Goal: Transaction & Acquisition: Subscribe to service/newsletter

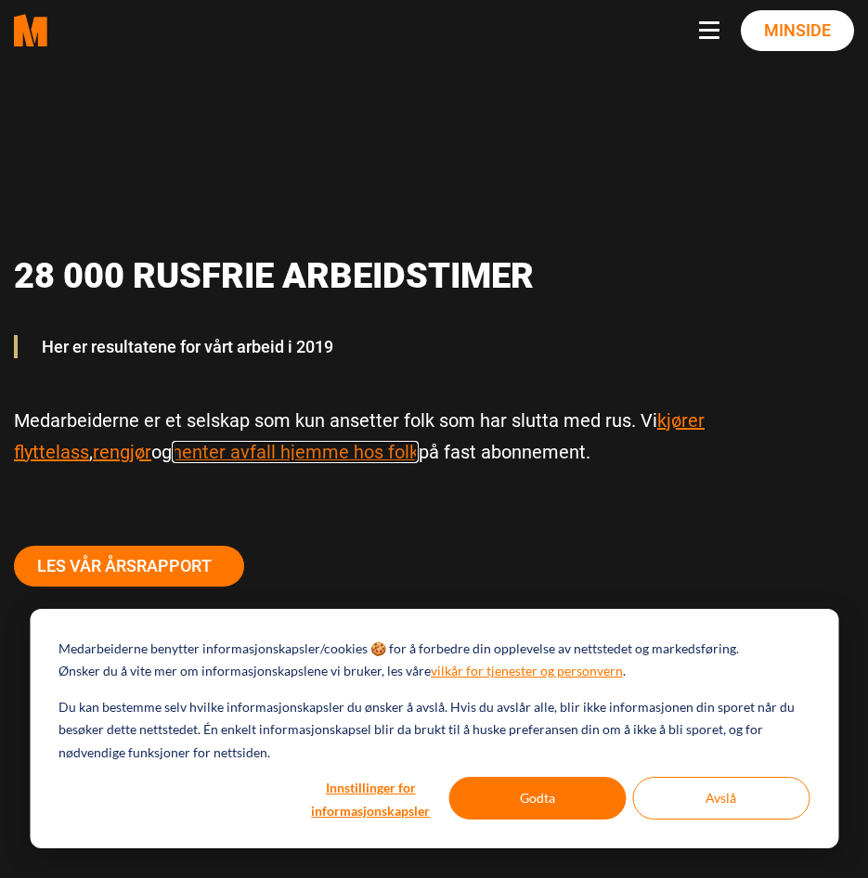
click at [234, 455] on link "henter avfall hjemme hos folk" at bounding box center [295, 452] width 247 height 22
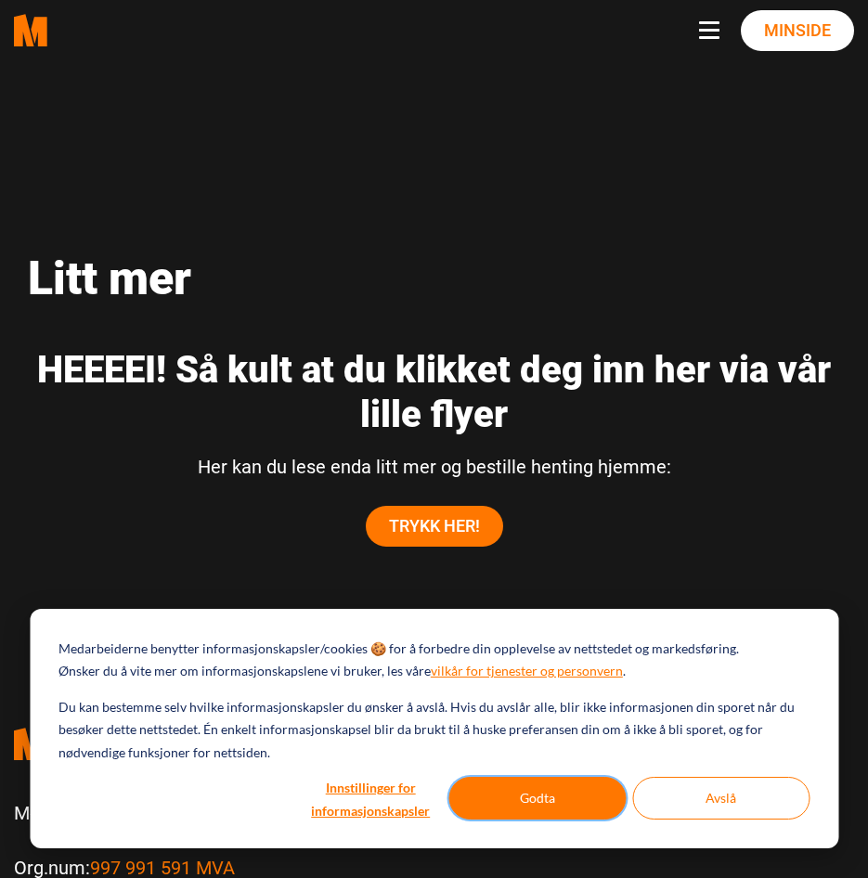
click at [564, 796] on button "Godta" at bounding box center [536, 798] width 177 height 43
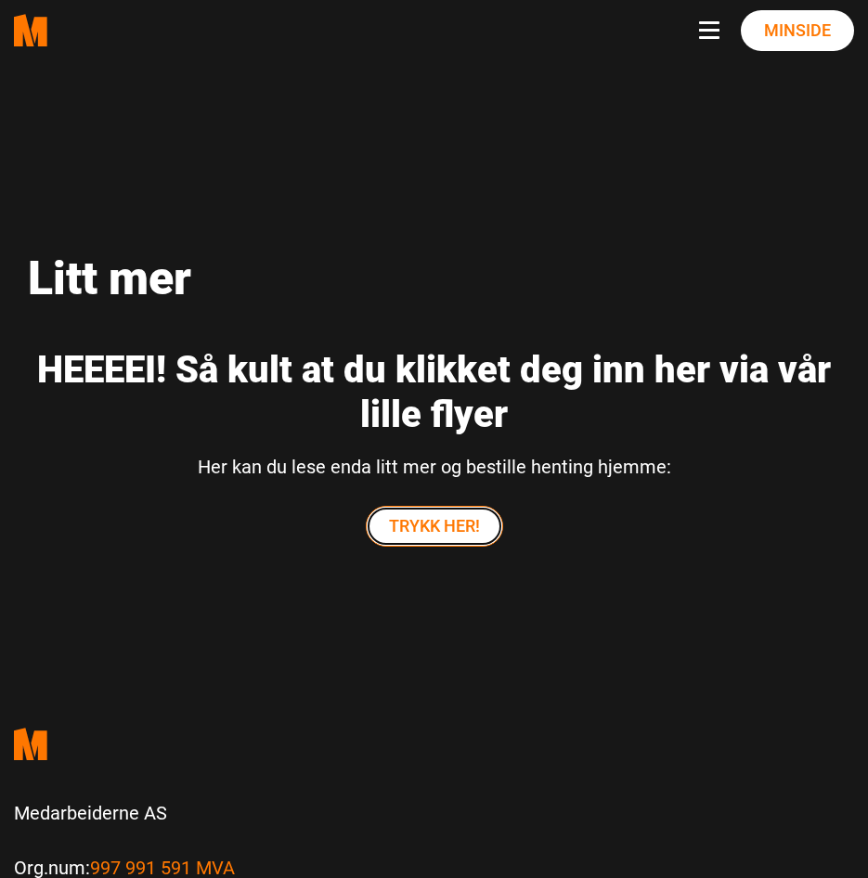
click at [439, 535] on link "TRYKK HER!" at bounding box center [434, 526] width 137 height 41
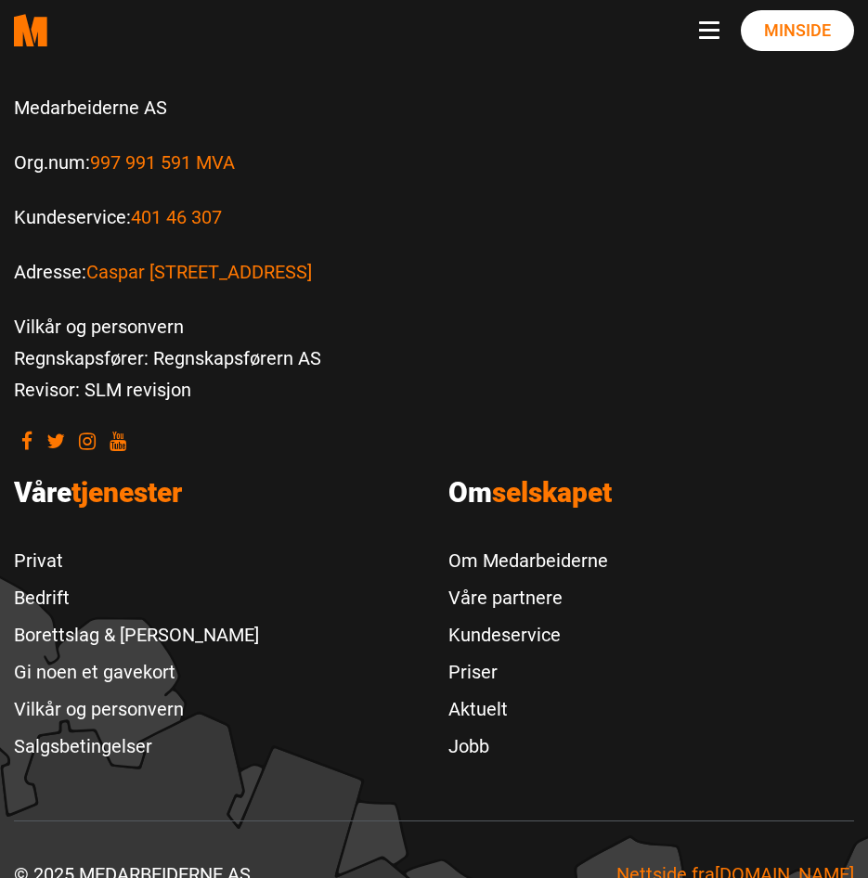
scroll to position [369, 0]
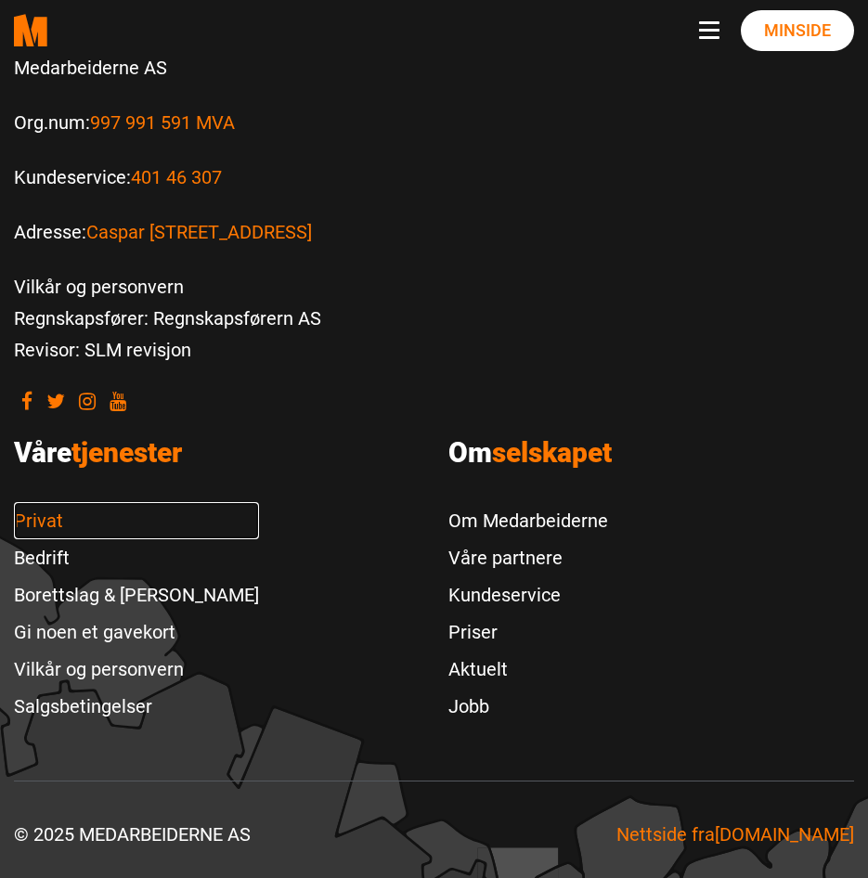
click at [45, 521] on link "Privat" at bounding box center [136, 520] width 245 height 37
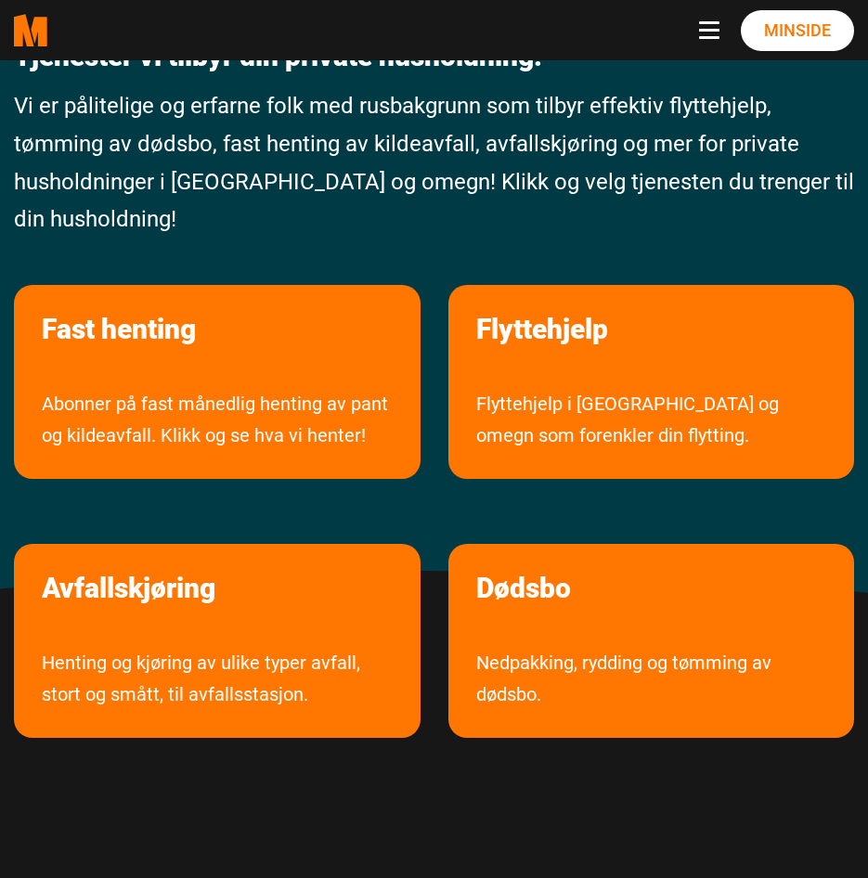
scroll to position [186, 0]
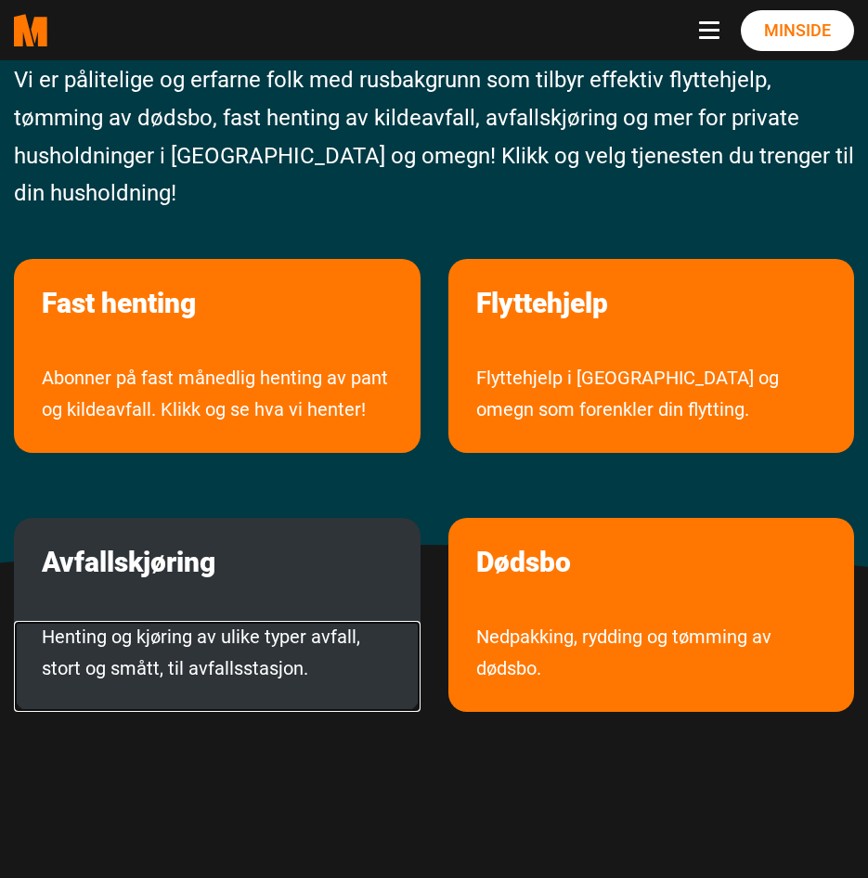
click at [216, 621] on link "Henting og kjøring av ulike typer avfall, stort og smått, til avfallsstasjon." at bounding box center [217, 666] width 407 height 91
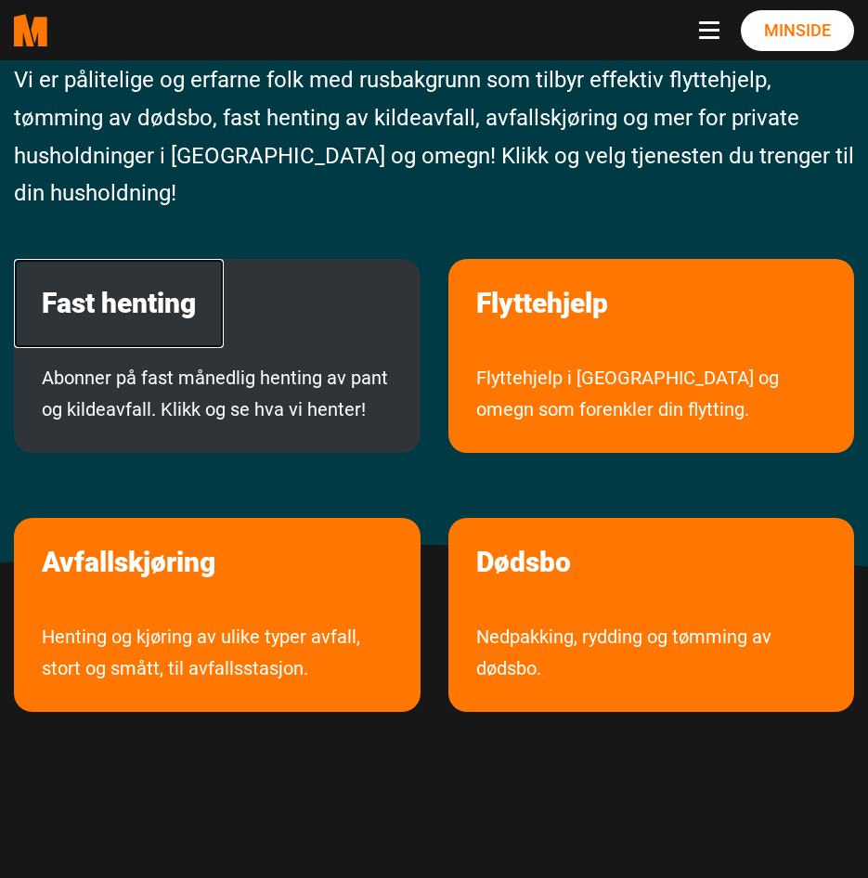
click at [149, 304] on link "Fast henting" at bounding box center [119, 303] width 210 height 89
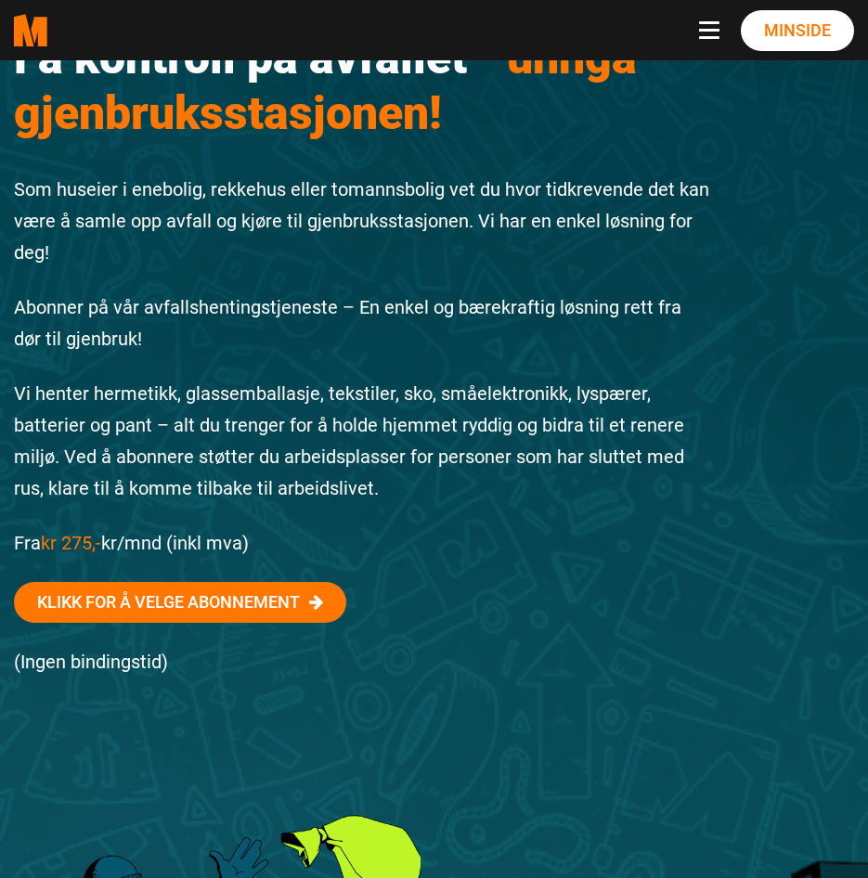
scroll to position [93, 0]
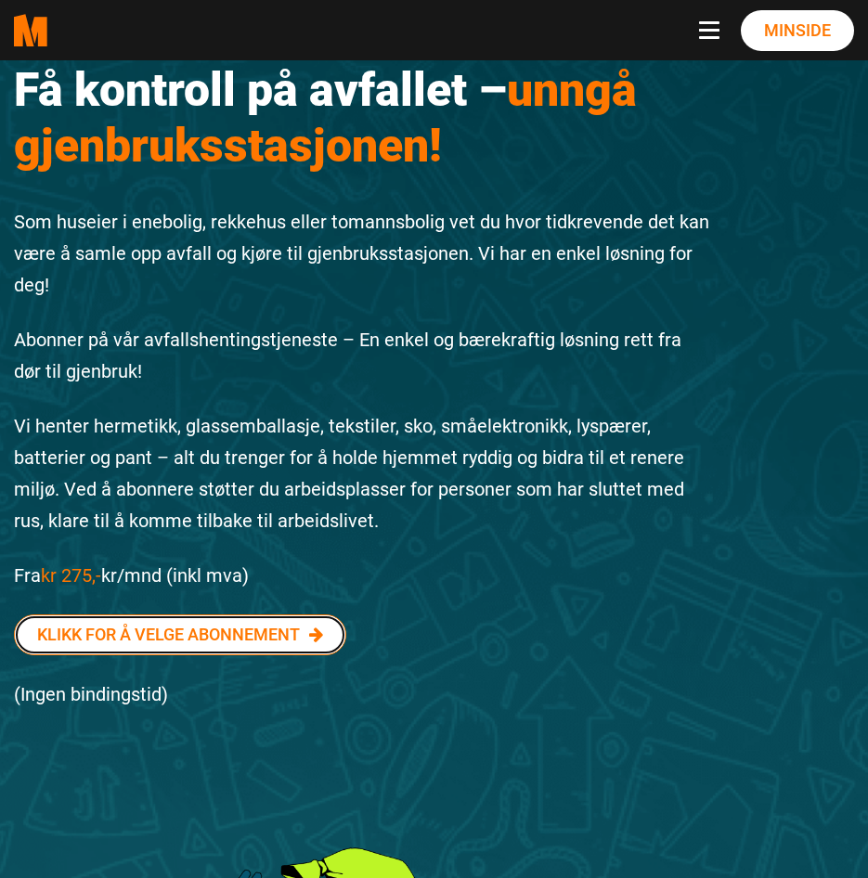
click at [241, 630] on link "Klikk for å velge abonnement" at bounding box center [180, 635] width 332 height 41
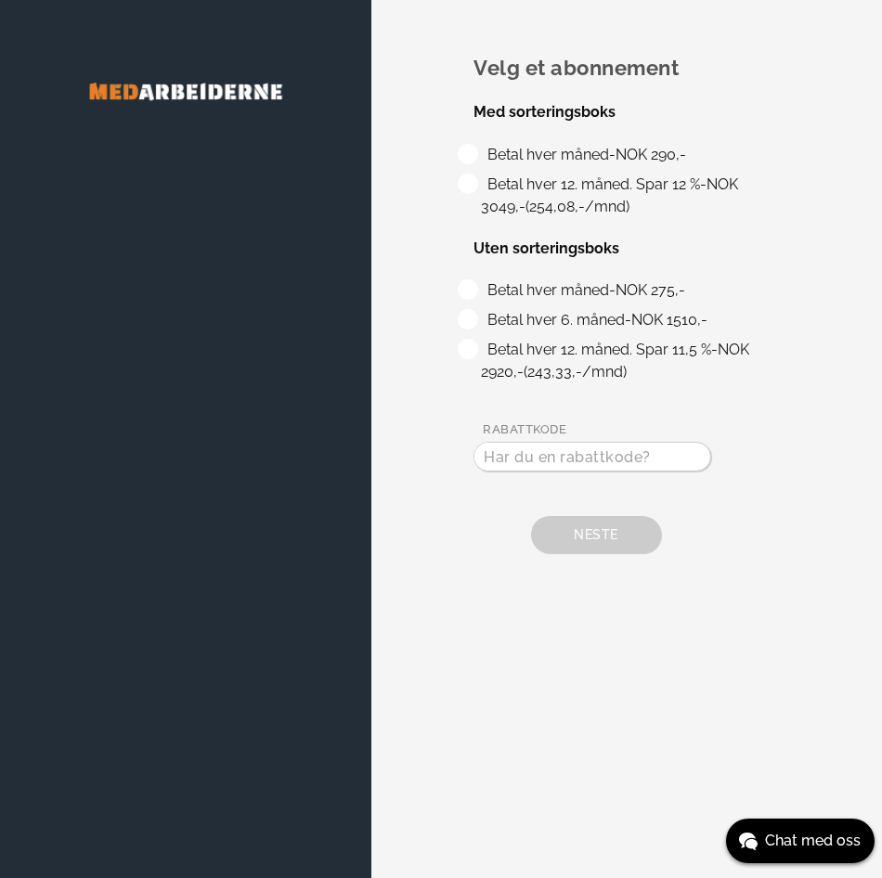
click at [127, 89] on img at bounding box center [185, 91] width 297 height 71
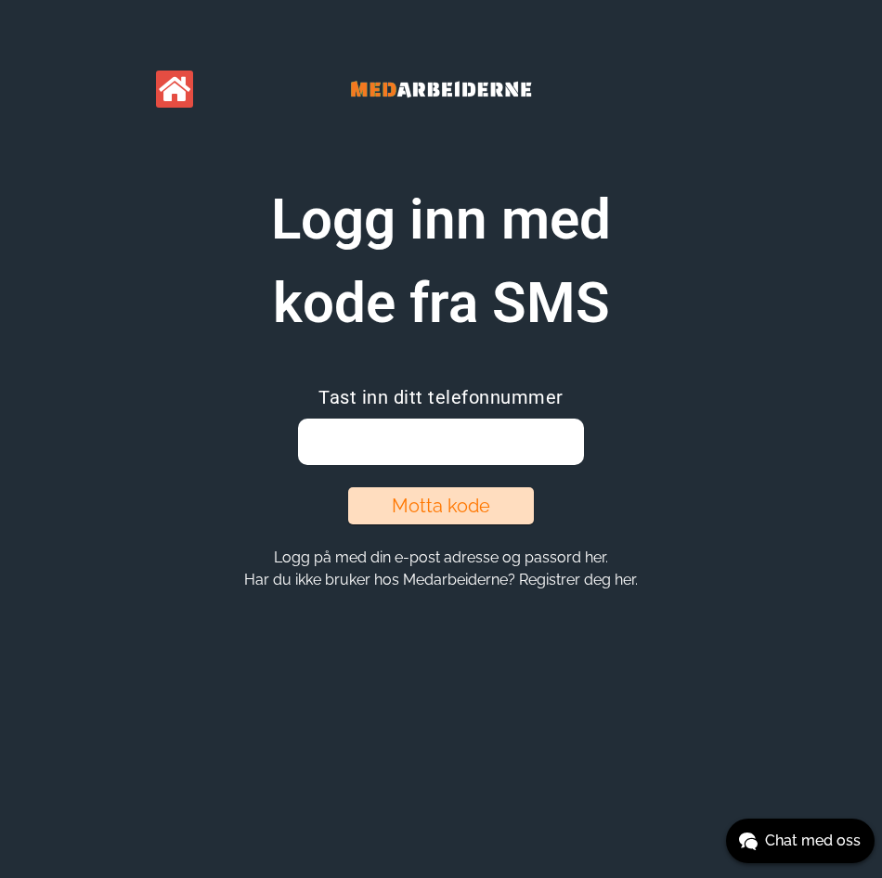
click at [384, 84] on img at bounding box center [441, 89] width 279 height 67
click at [368, 81] on img at bounding box center [441, 89] width 279 height 67
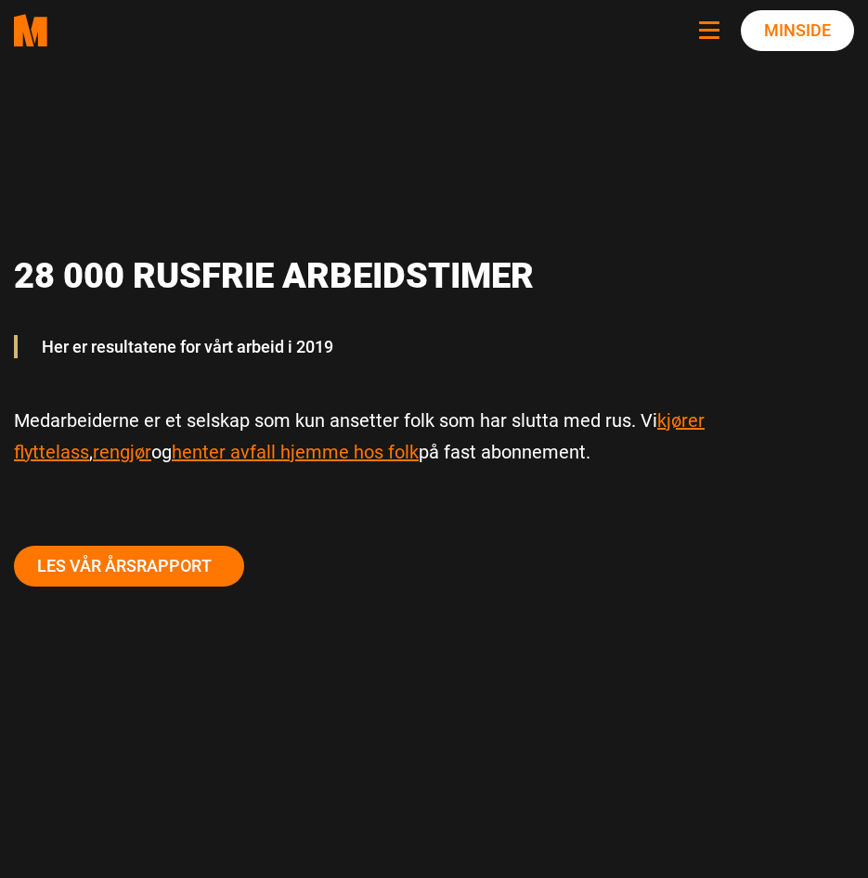
click at [715, 31] on span "Navbar toggle button" at bounding box center [709, 30] width 20 height 3
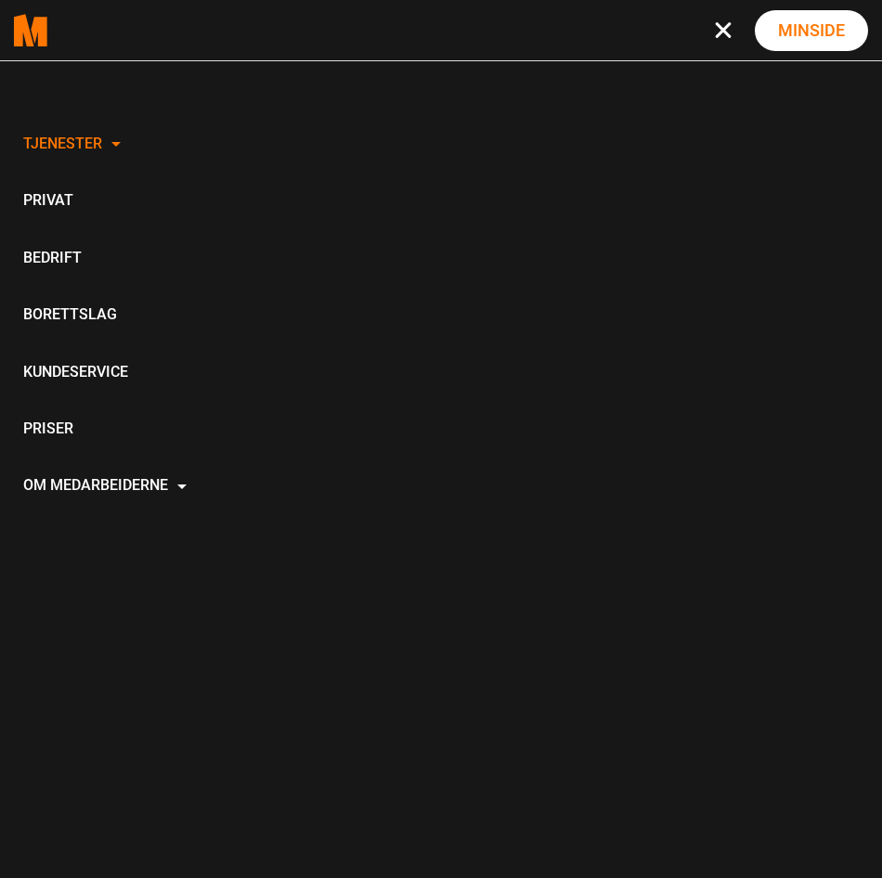
click at [118, 148] on link "Tjenester" at bounding box center [105, 145] width 182 height 57
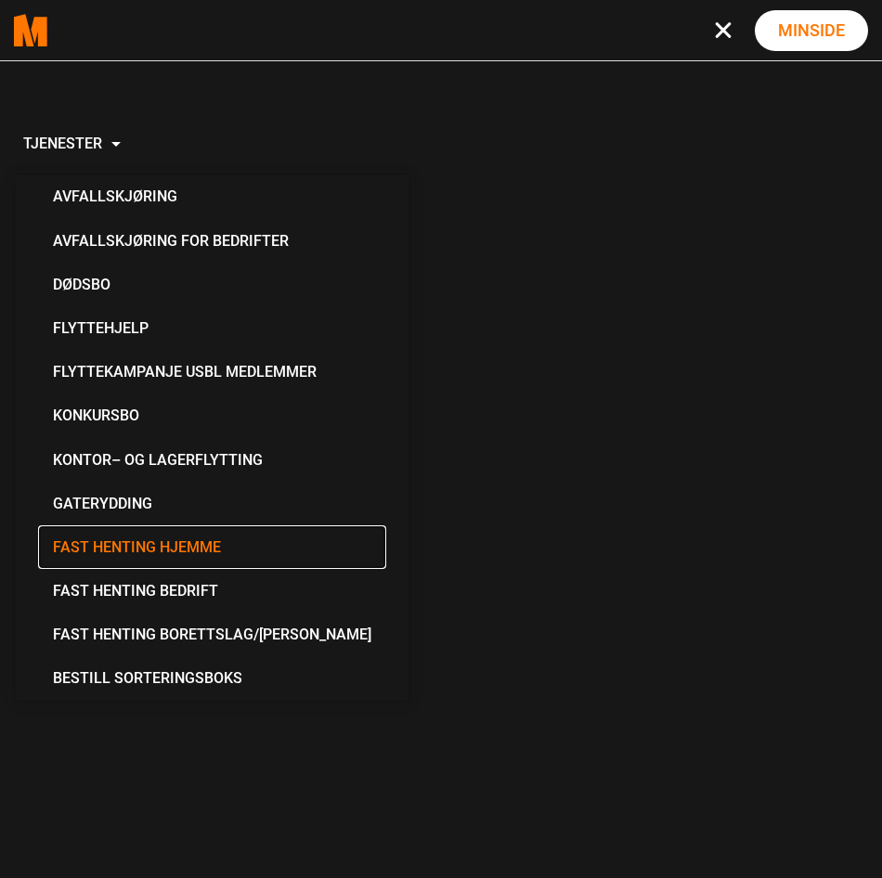
click at [166, 540] on link "Fast Henting Hjemme" at bounding box center [212, 547] width 348 height 44
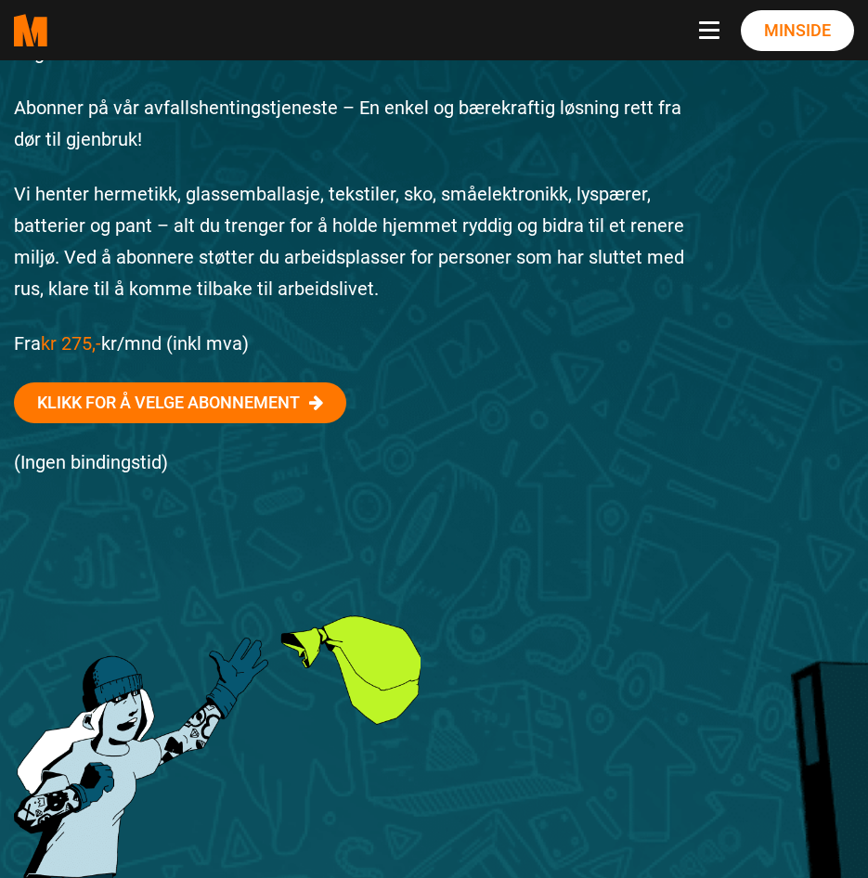
scroll to position [371, 0]
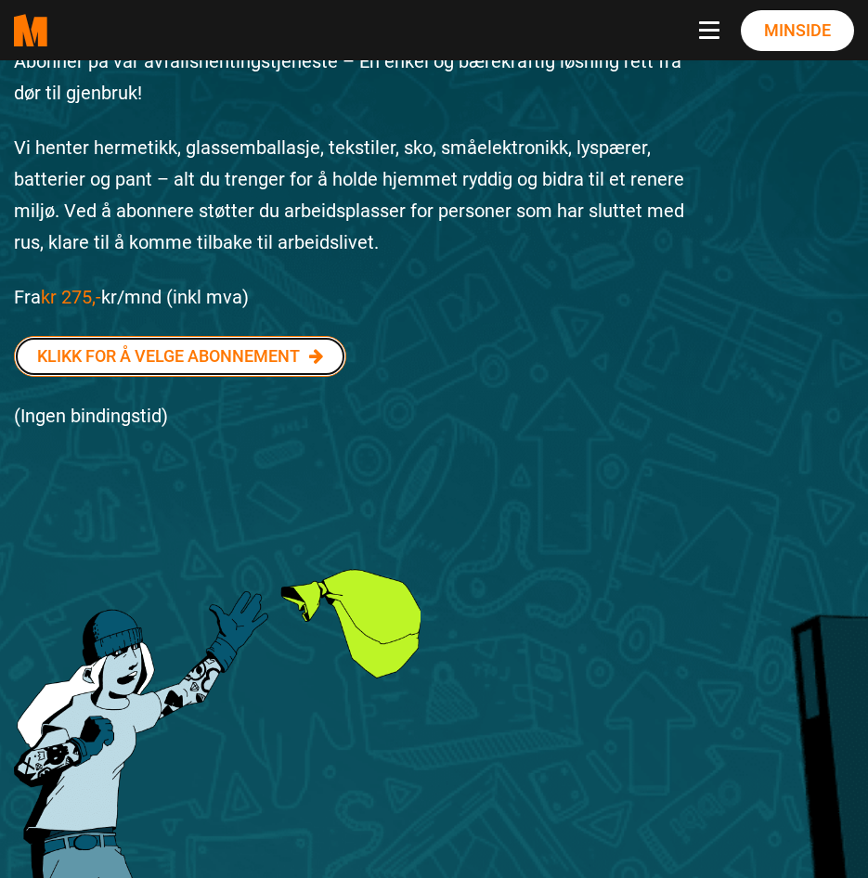
click at [282, 358] on link "Klikk for å velge abonnement" at bounding box center [180, 356] width 332 height 41
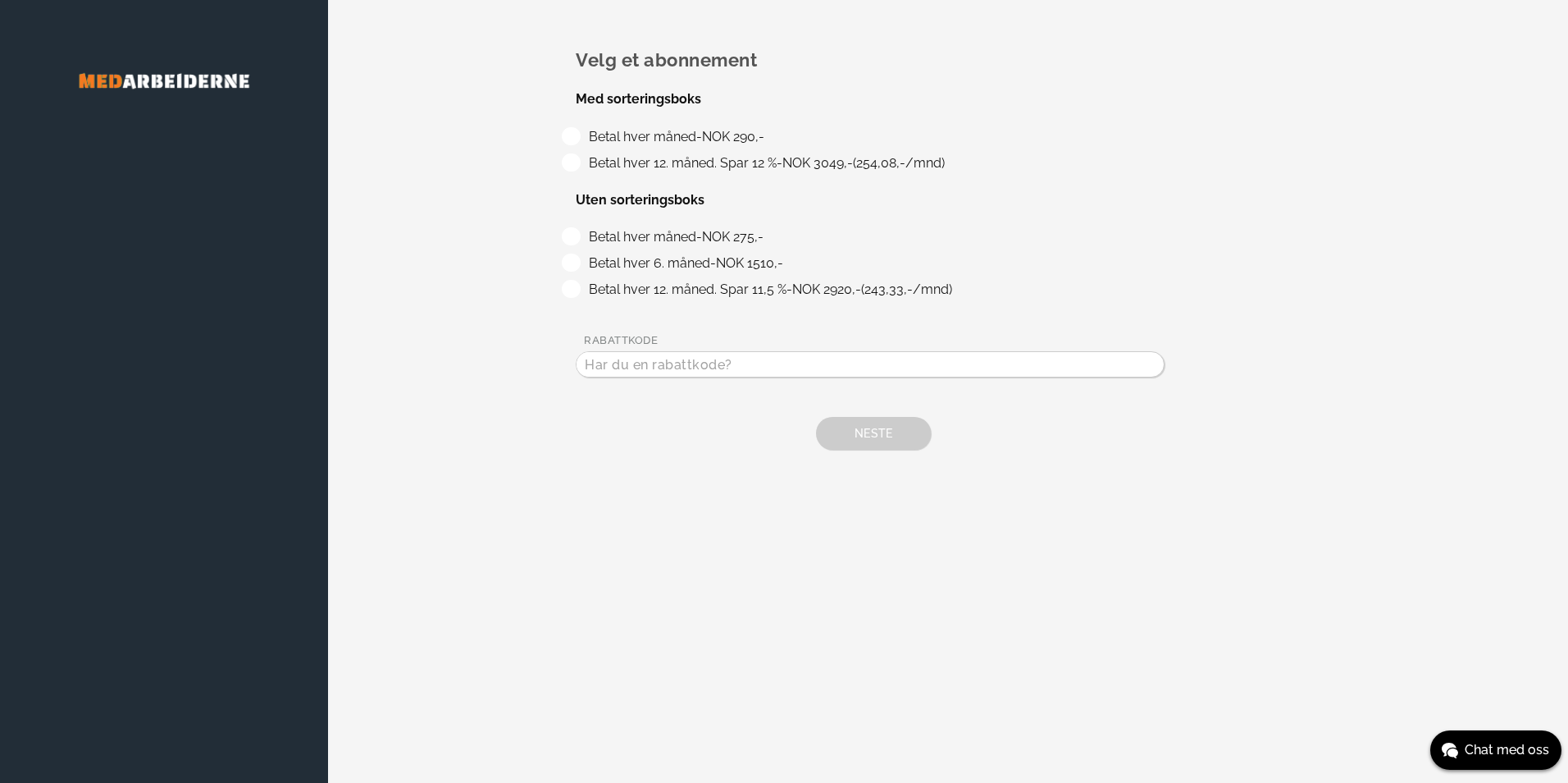
click at [582, 236] on label "Betal hver måned - NOK 275,-" at bounding box center [672, 237] width 180 height 16
click at [582, 236] on input "Betal hver måned - NOK 275,-" at bounding box center [587, 232] width 11 height 11
radio input "true"
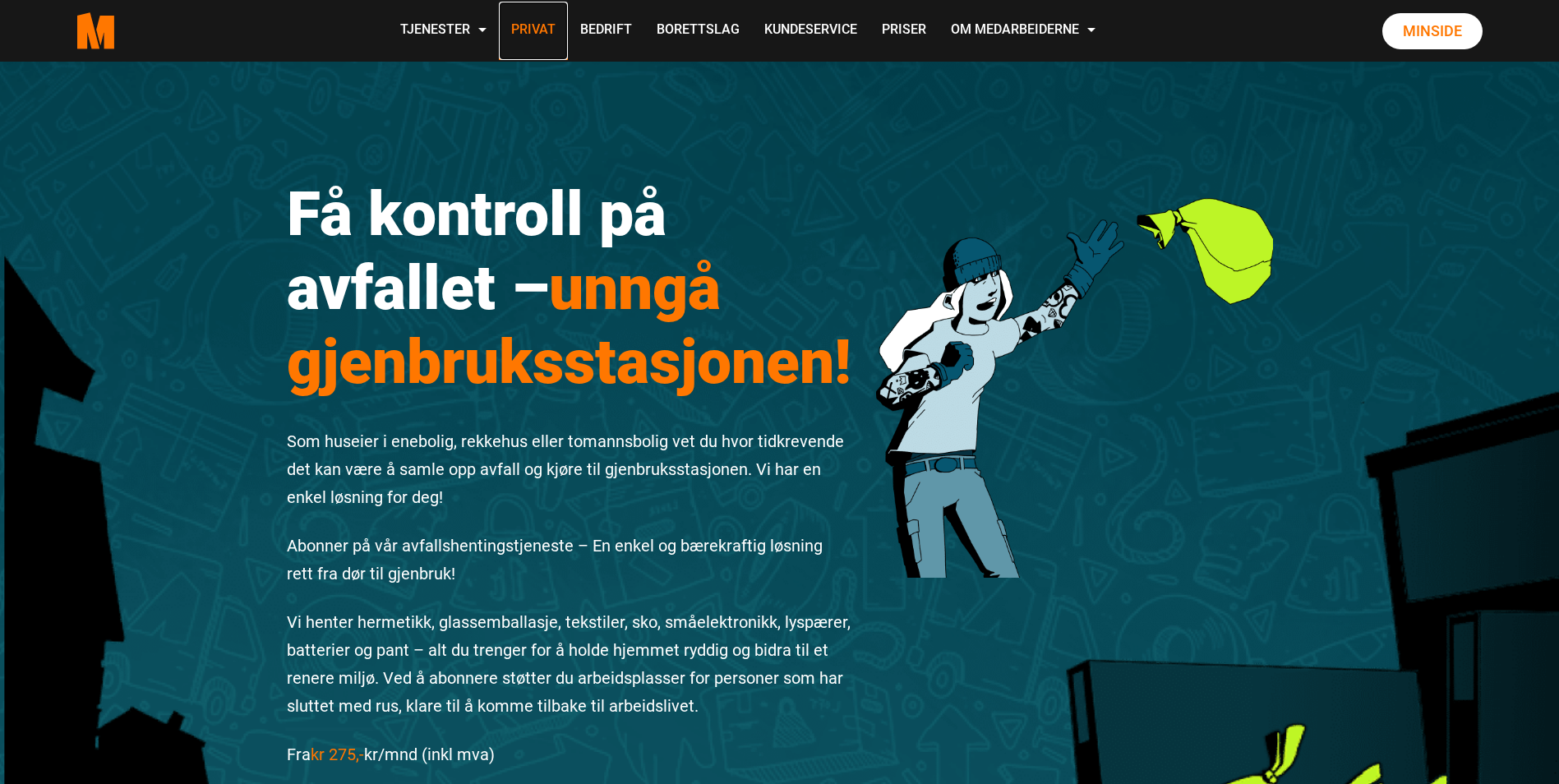
click at [528, 27] on link "Privat" at bounding box center [534, 31] width 69 height 58
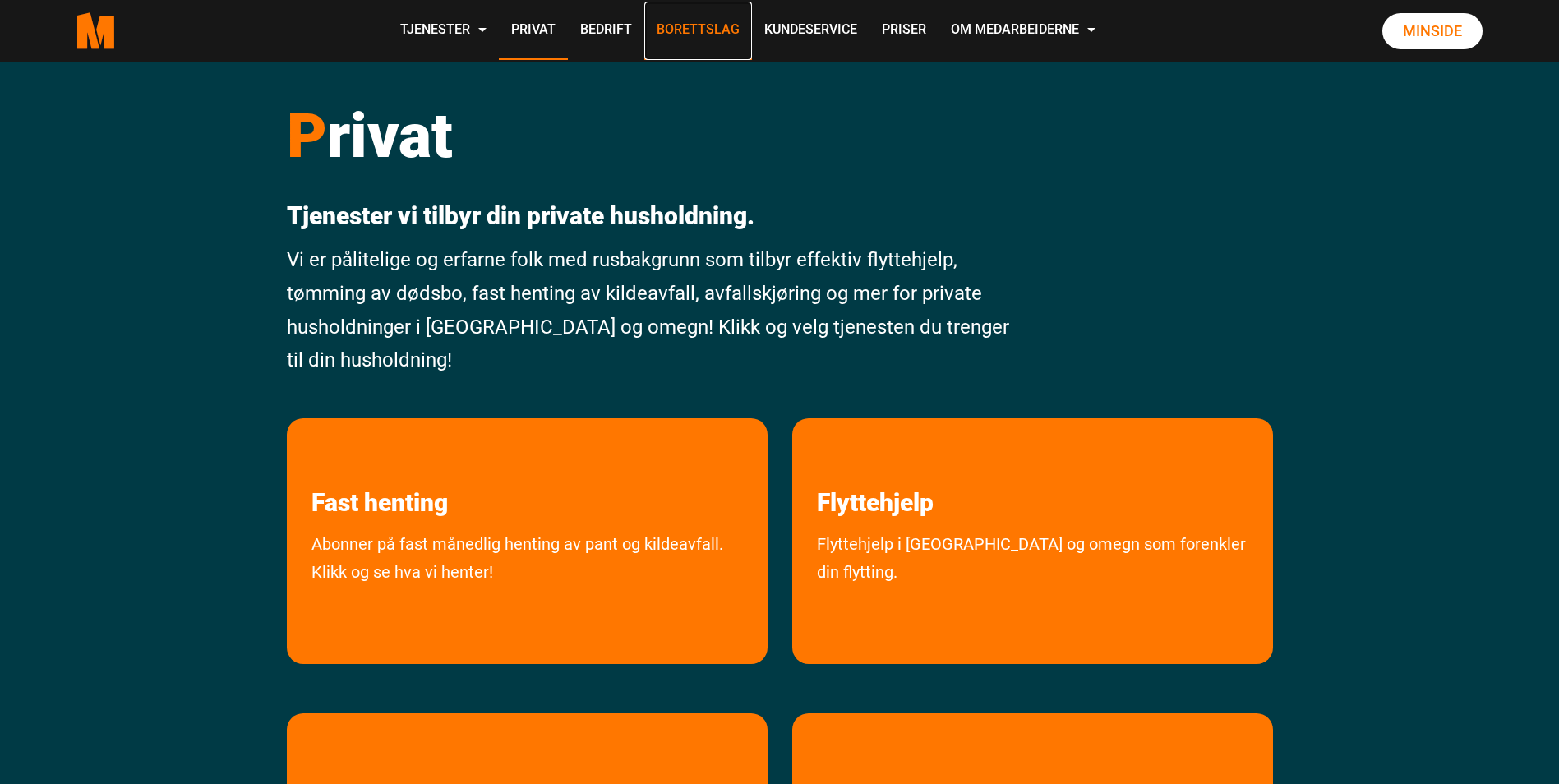
click at [708, 31] on link "Borettslag" at bounding box center [698, 31] width 108 height 58
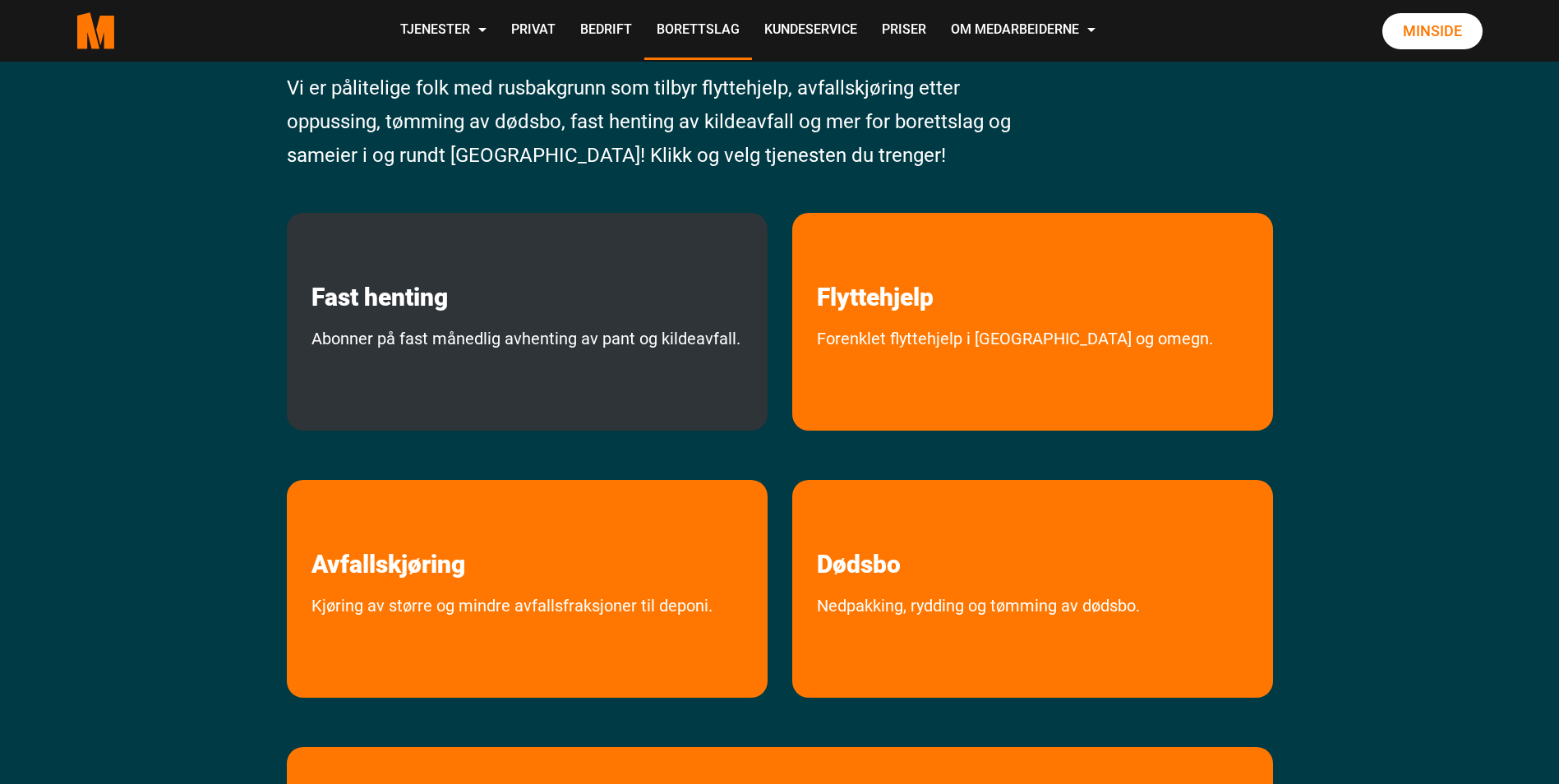
scroll to position [247, 0]
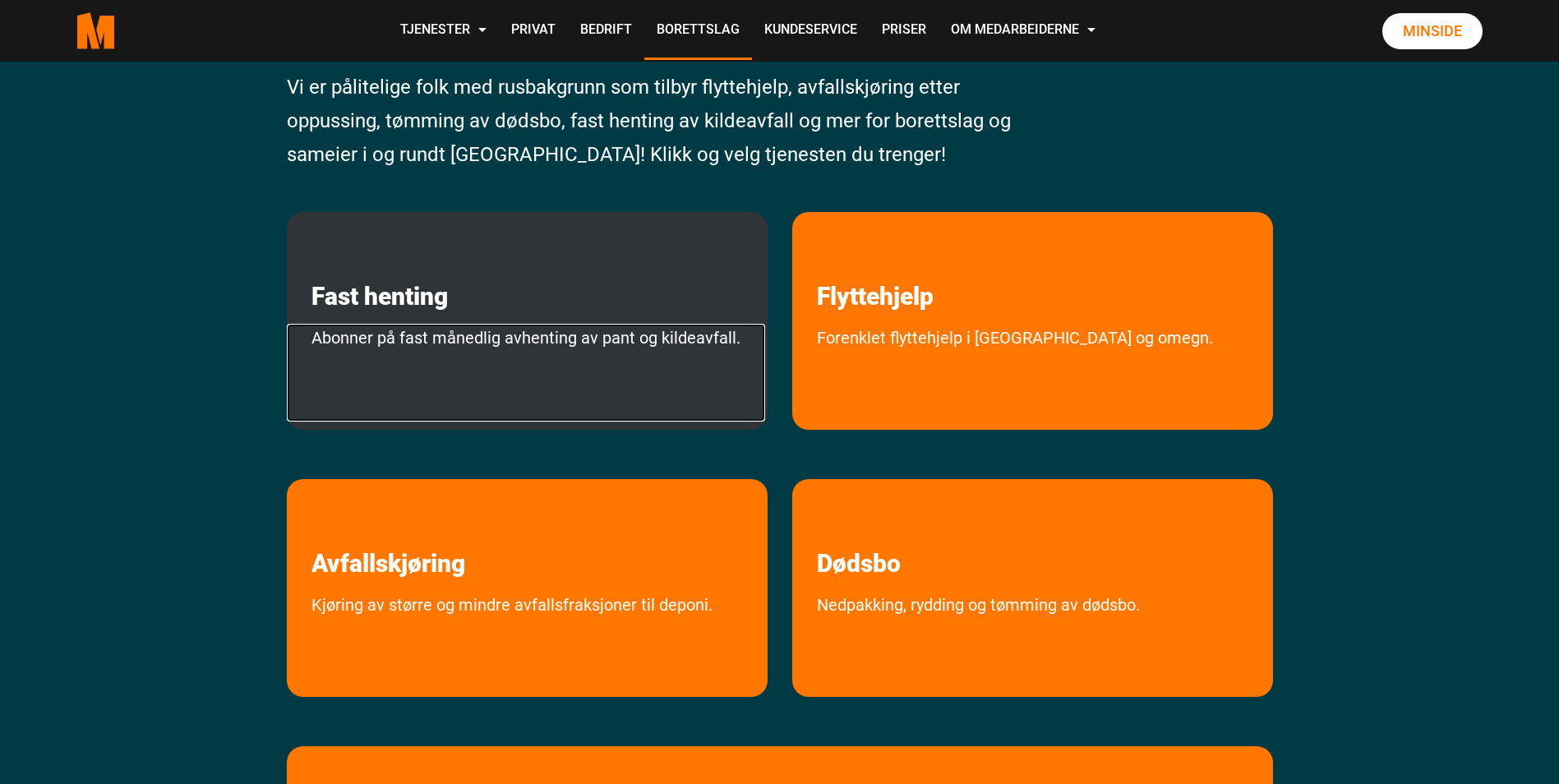
click at [441, 324] on link "Abonner på fast månedlig avhenting av pant og kildeavfall." at bounding box center [526, 373] width 478 height 97
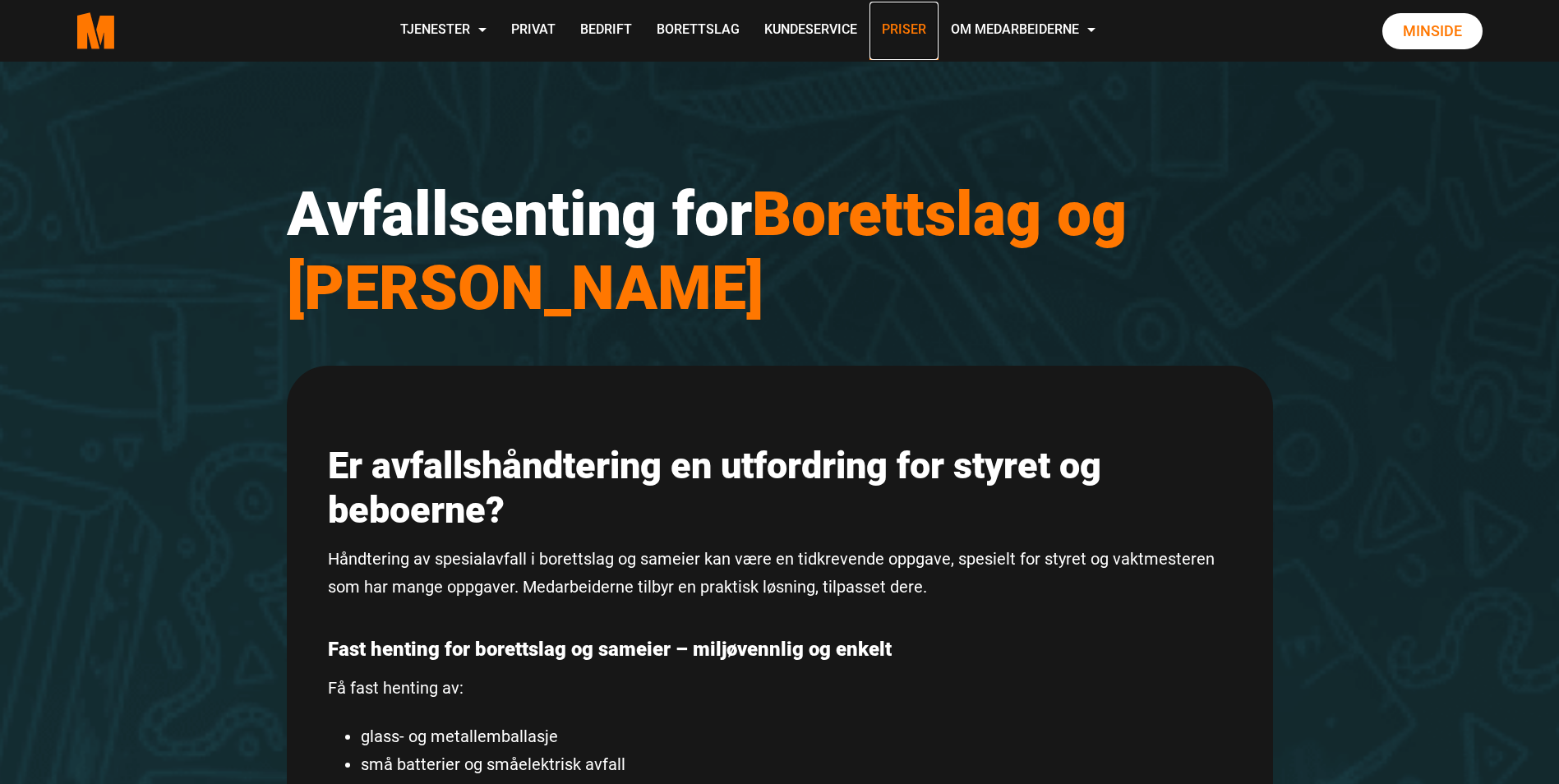
click at [905, 26] on link "Priser" at bounding box center [904, 31] width 69 height 58
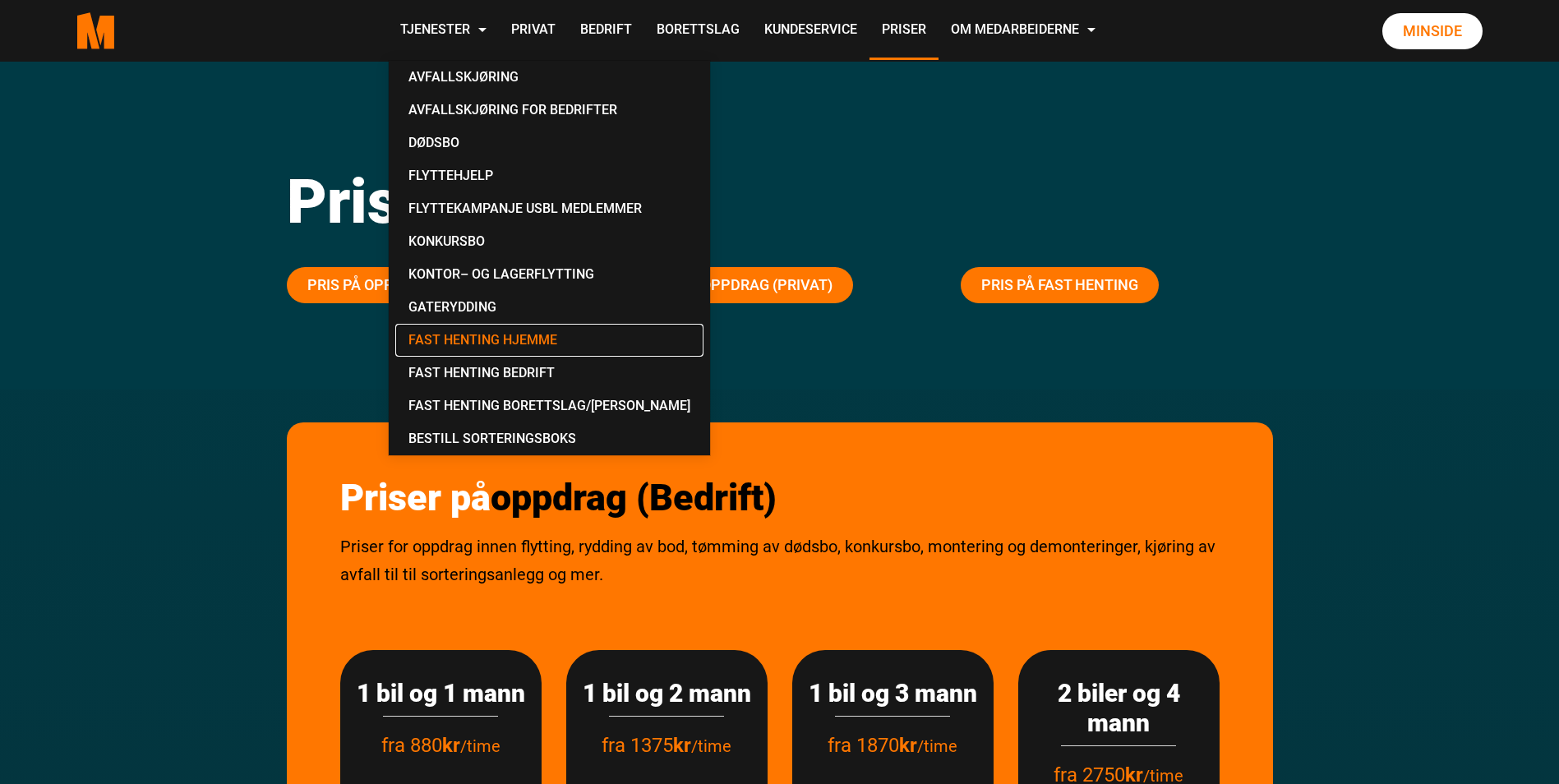
click at [483, 342] on link "Fast Henting Hjemme" at bounding box center [550, 340] width 308 height 33
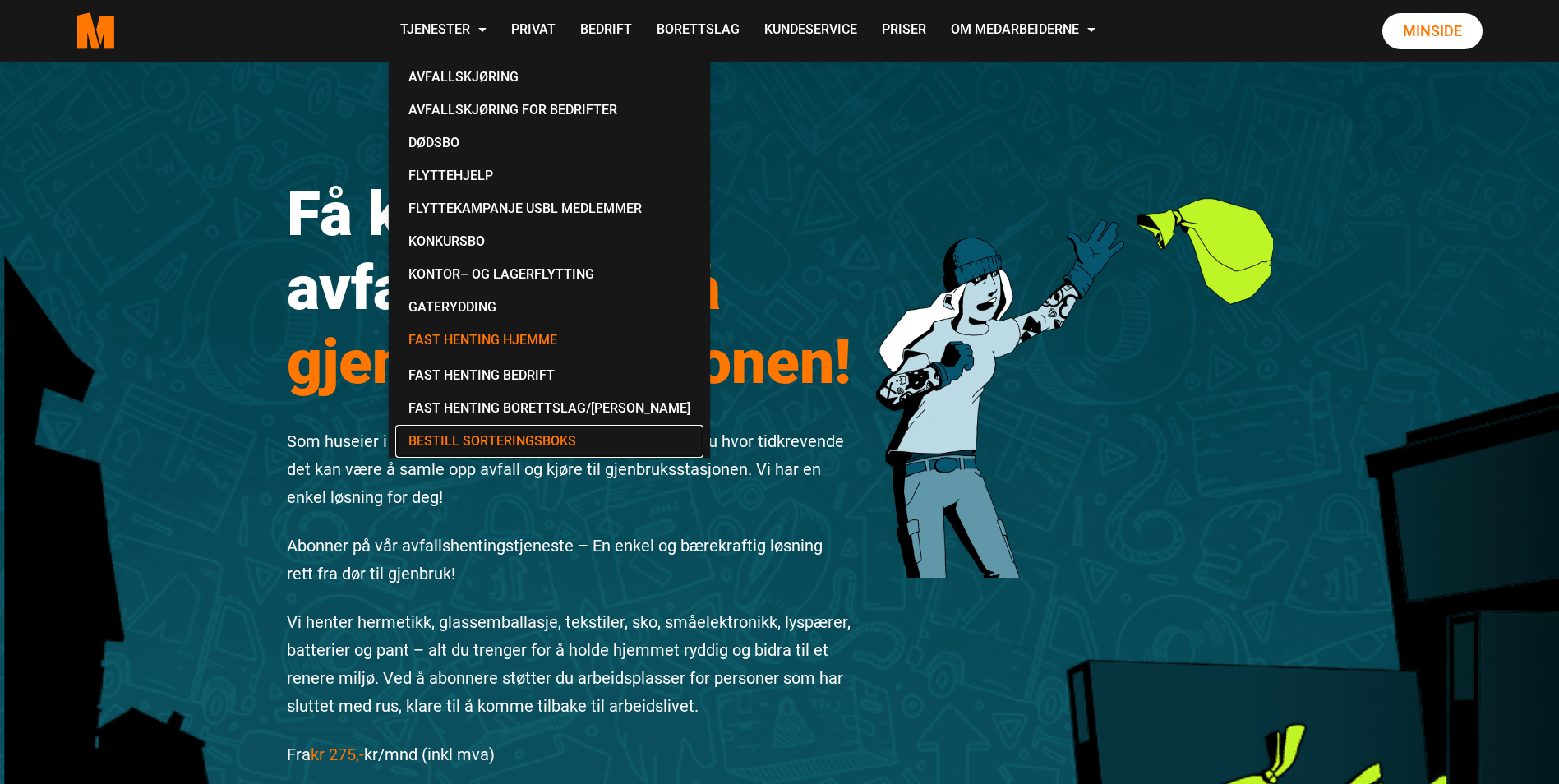
click at [485, 435] on link "Bestill Sorteringsboks" at bounding box center [550, 441] width 308 height 33
click at [460, 79] on link "Avfallskjøring" at bounding box center [550, 77] width 308 height 33
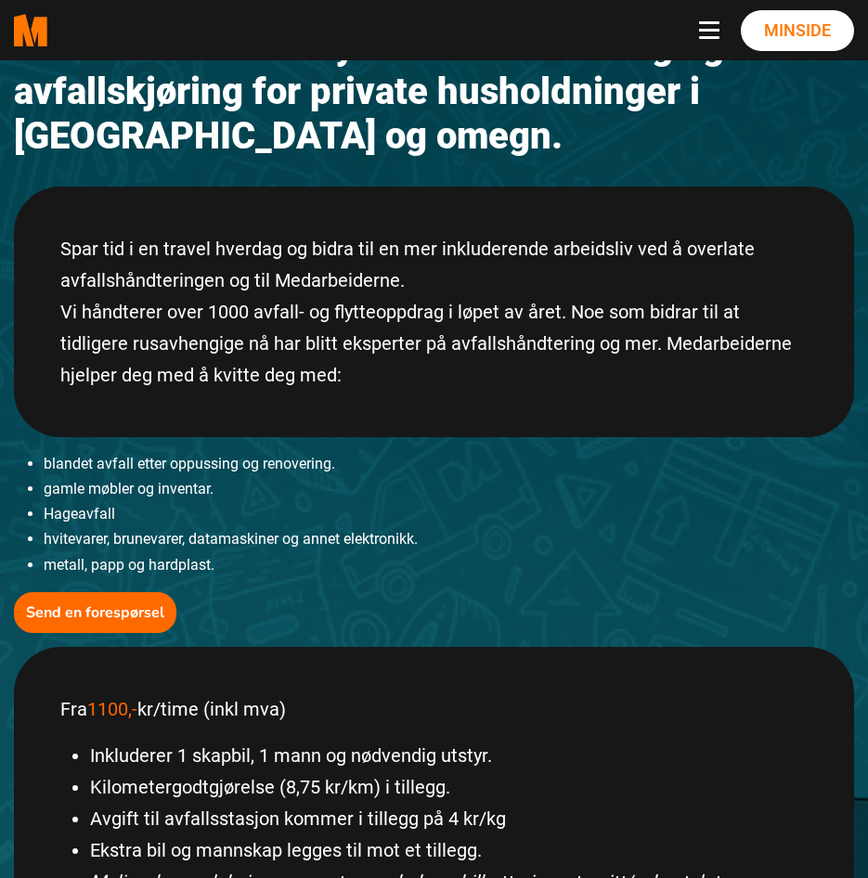
scroll to position [186, 0]
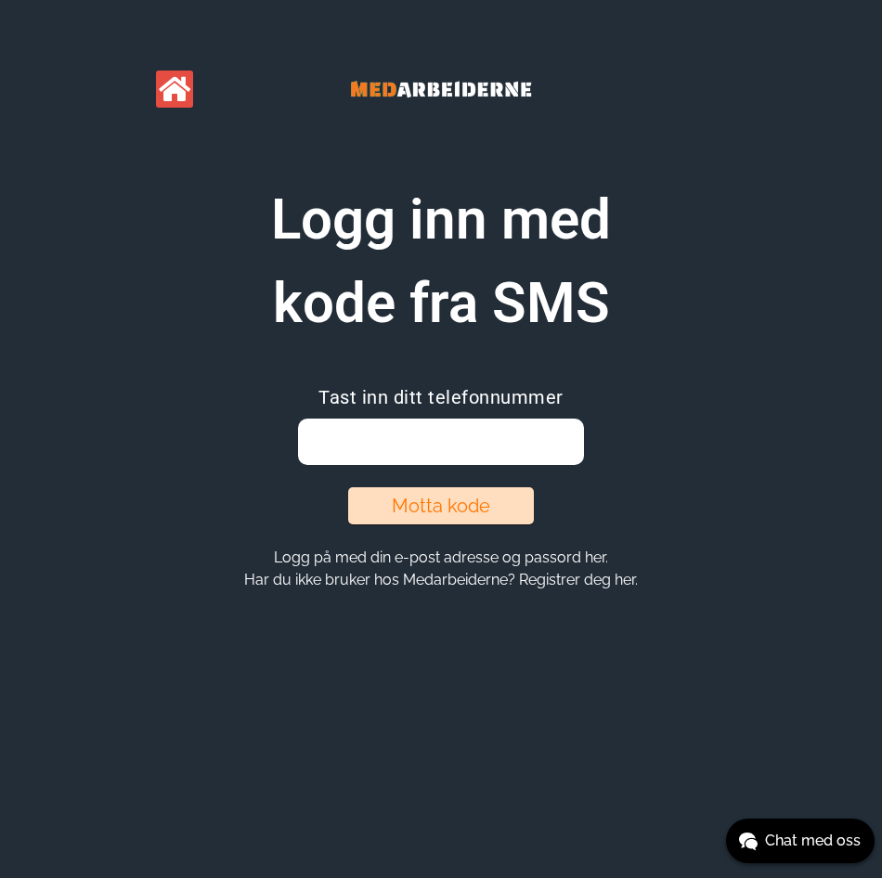
click at [174, 91] on icon at bounding box center [175, 89] width 32 height 28
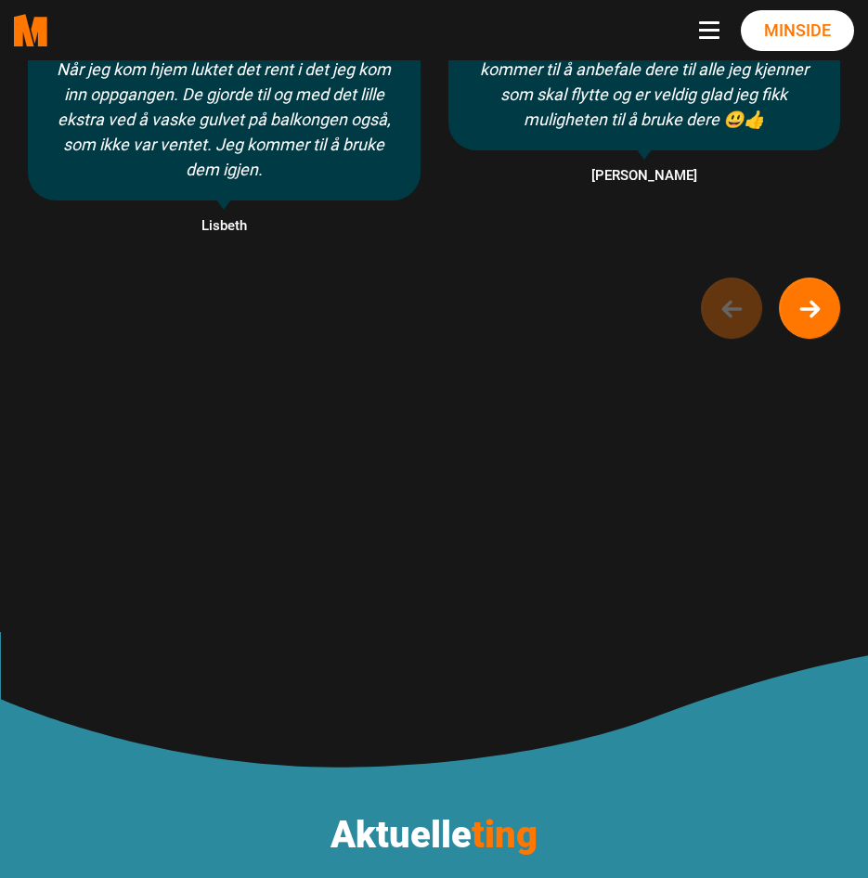
scroll to position [1485, 0]
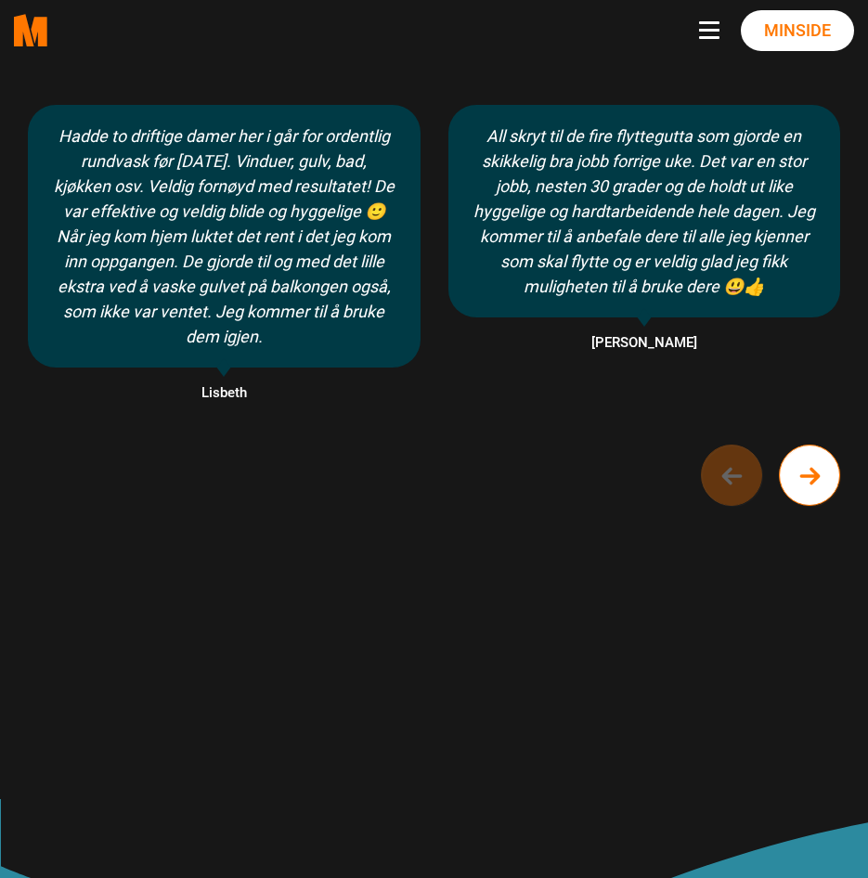
click at [812, 482] on icon "Next button of carousel" at bounding box center [809, 477] width 17 height 14
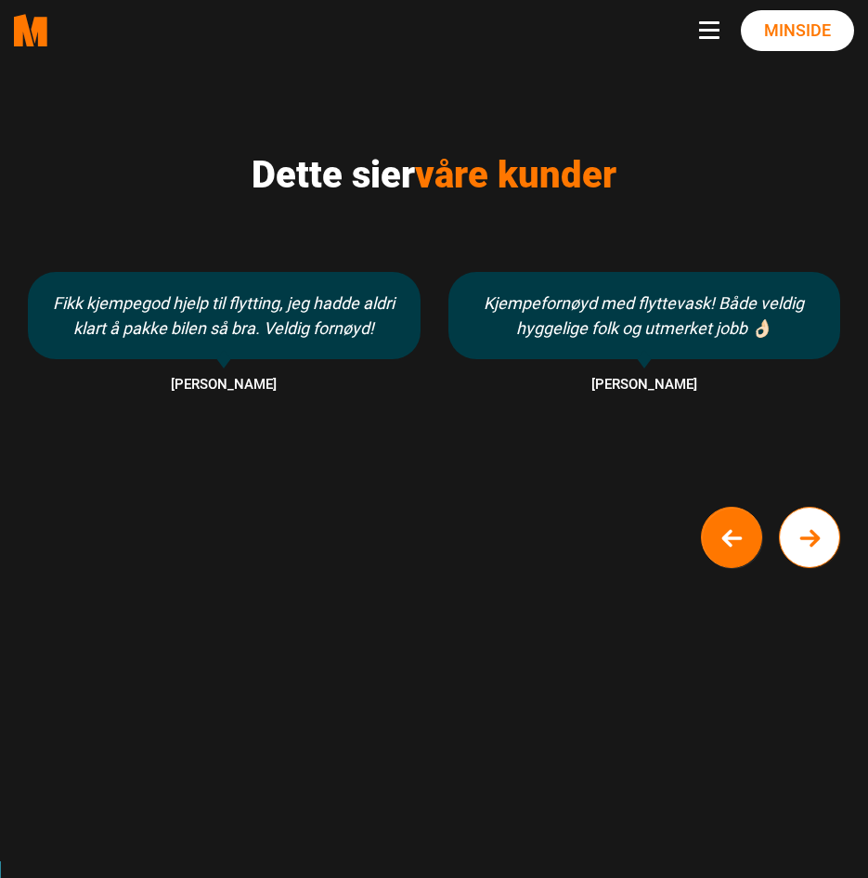
scroll to position [1300, 0]
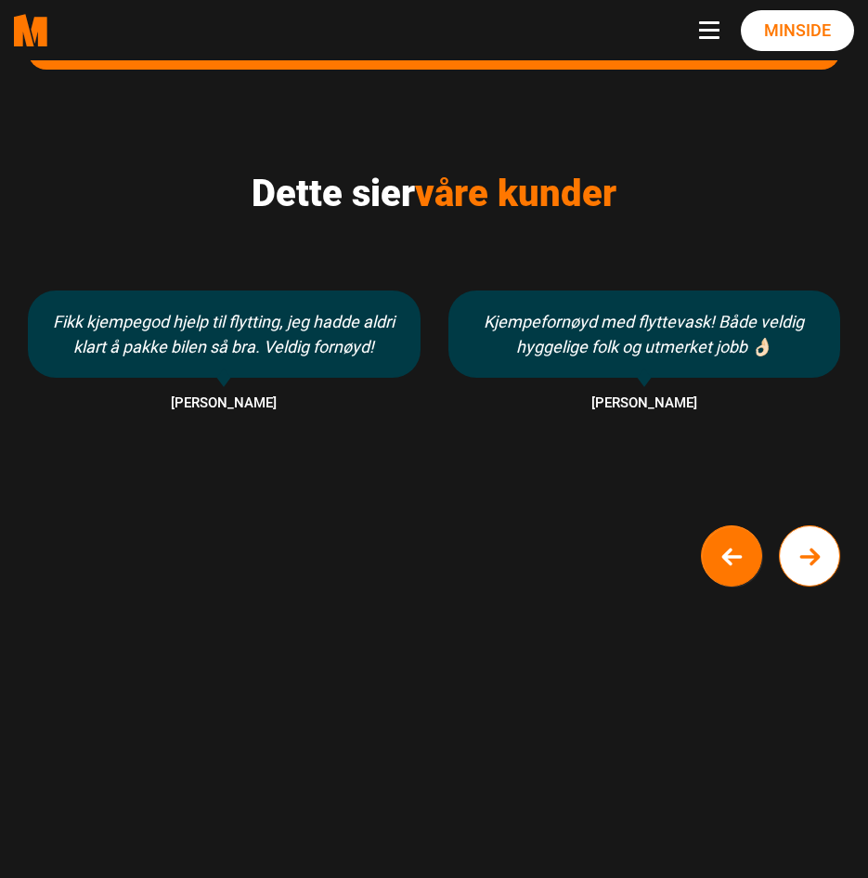
click at [812, 558] on icon "Next button of carousel" at bounding box center [809, 558] width 17 height 14
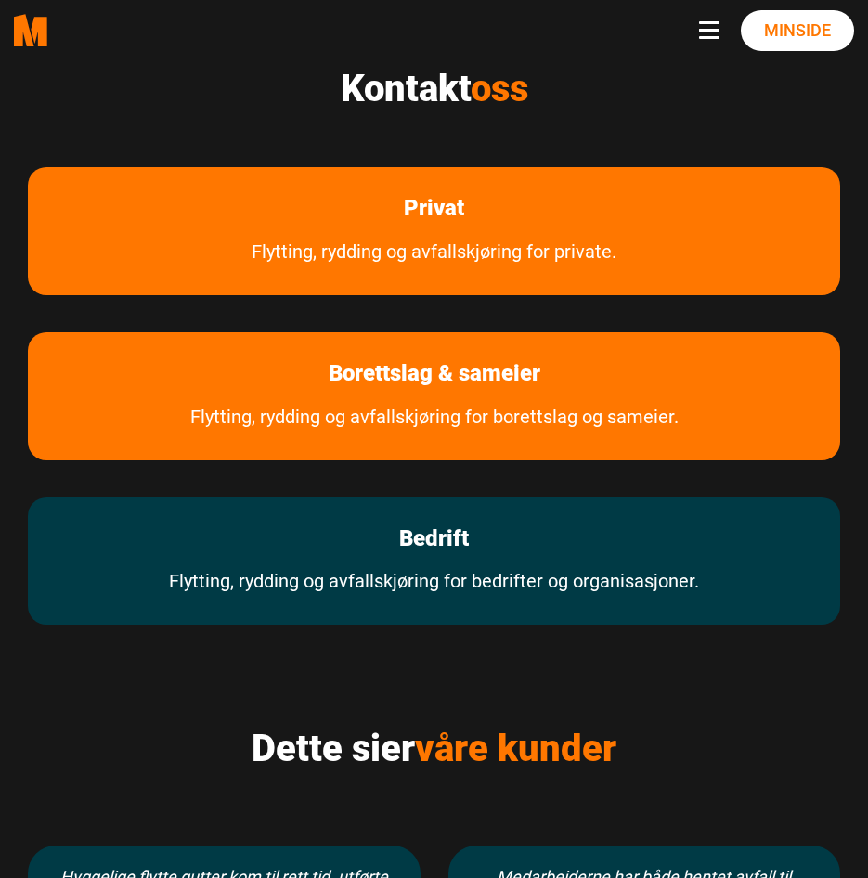
scroll to position [743, 0]
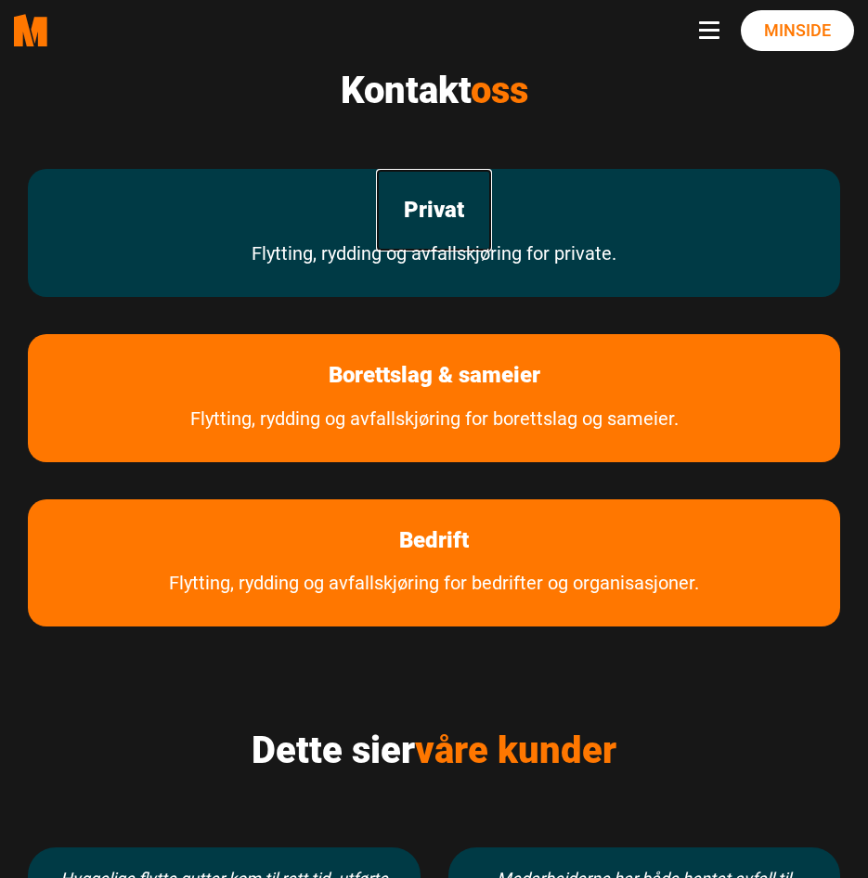
click at [438, 233] on link "Privat" at bounding box center [434, 210] width 116 height 83
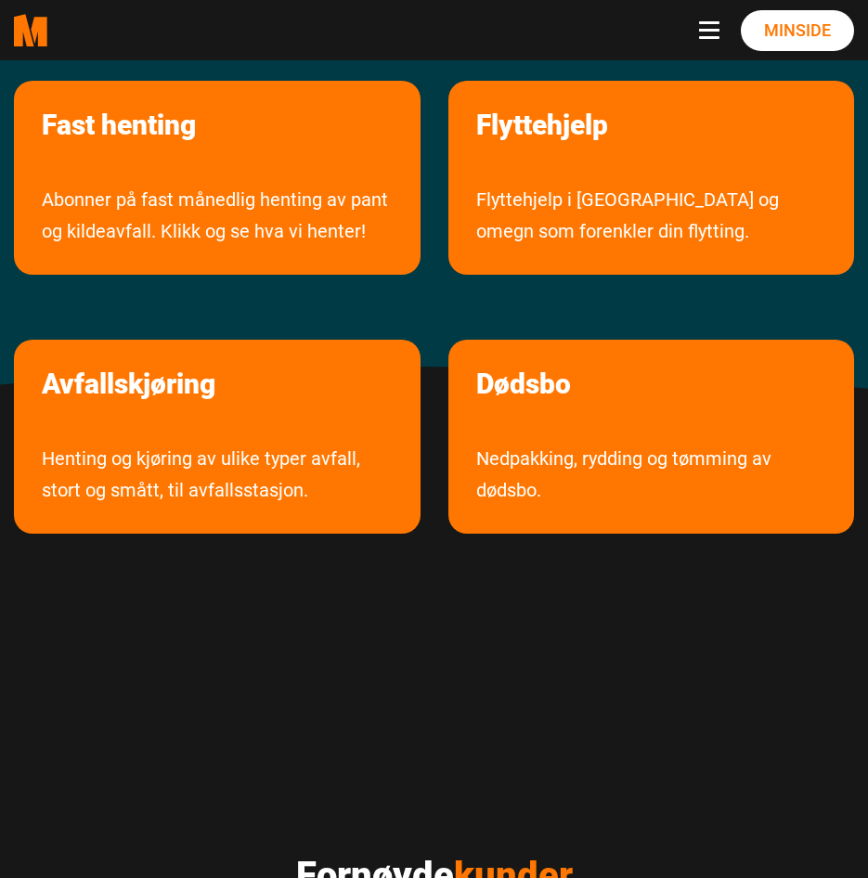
scroll to position [371, 0]
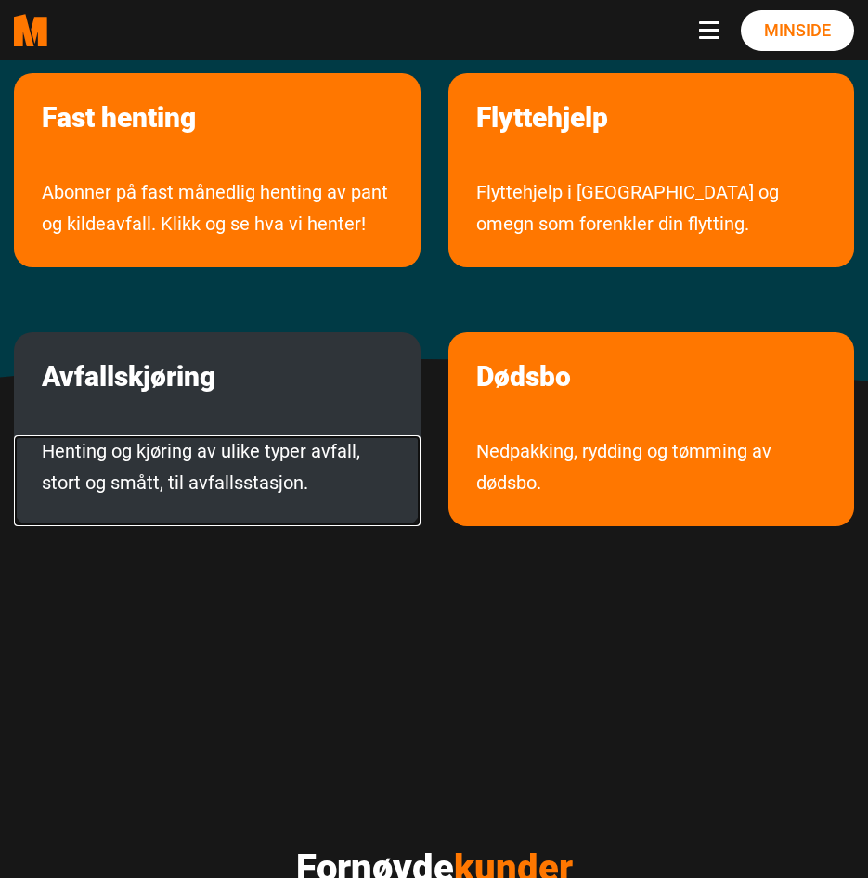
click at [196, 435] on link "Henting og kjøring av ulike typer avfall, stort og smått, til avfallsstasjon." at bounding box center [217, 480] width 407 height 91
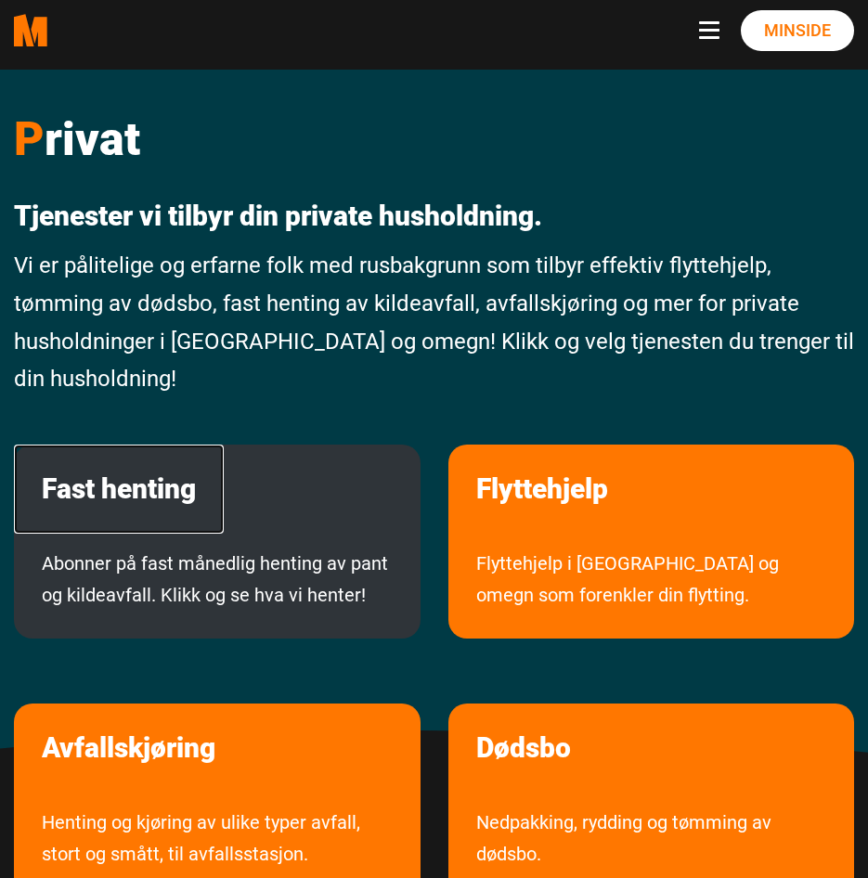
click at [156, 481] on link "Fast henting" at bounding box center [119, 489] width 210 height 89
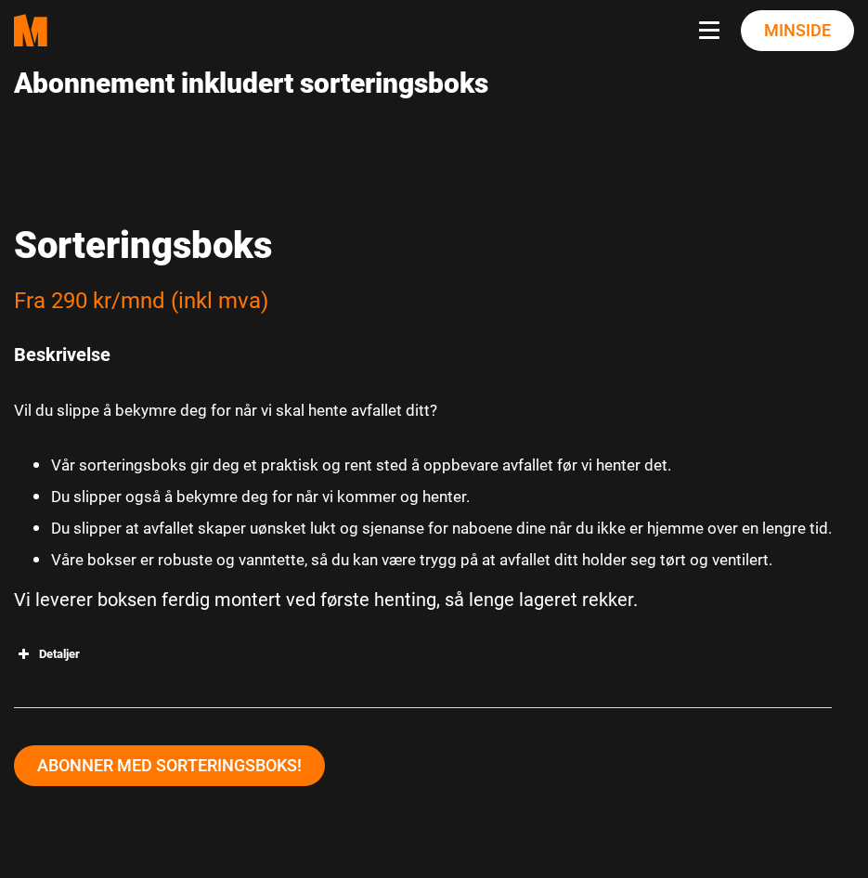
scroll to position [3528, 0]
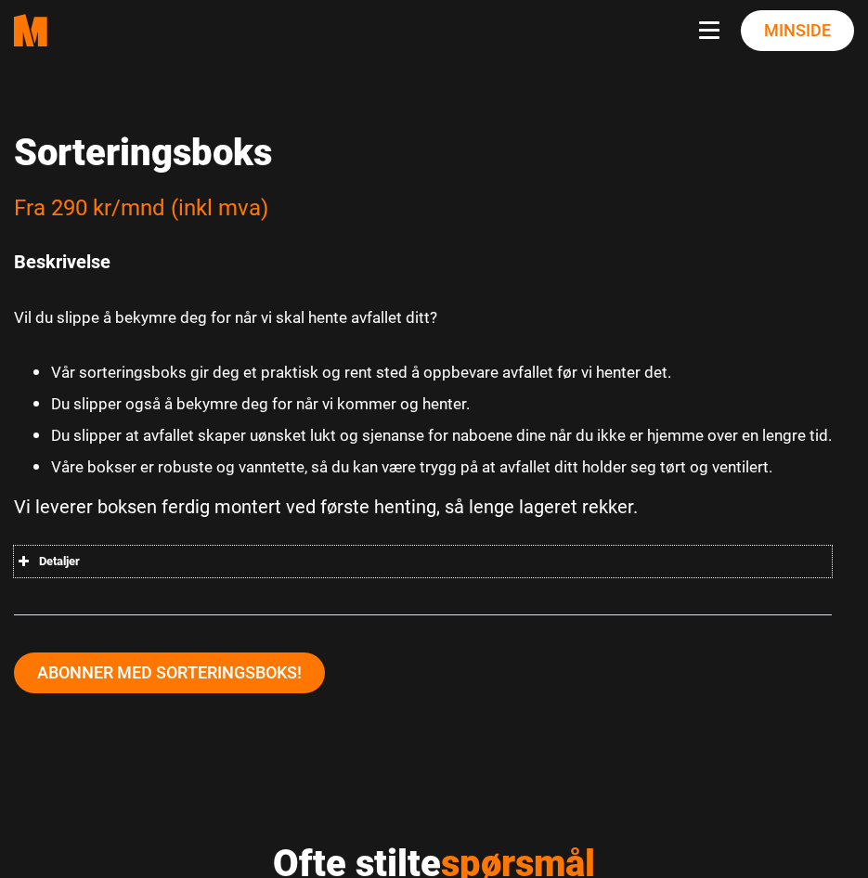
click at [22, 558] on span at bounding box center [23, 561] width 19 height 19
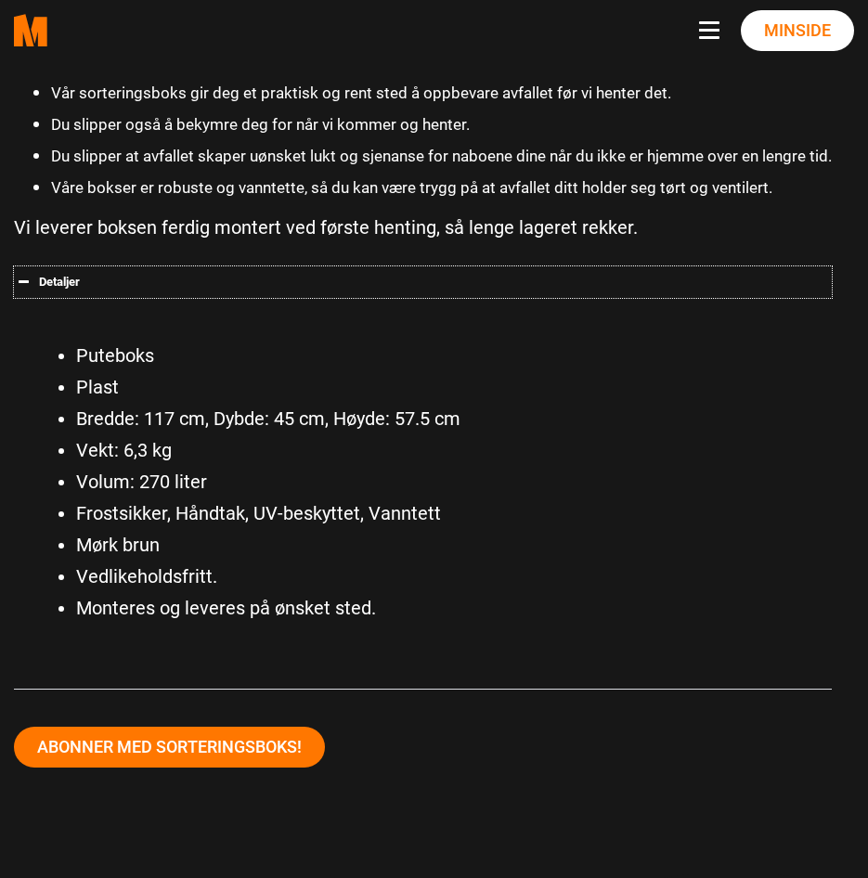
scroll to position [3806, 0]
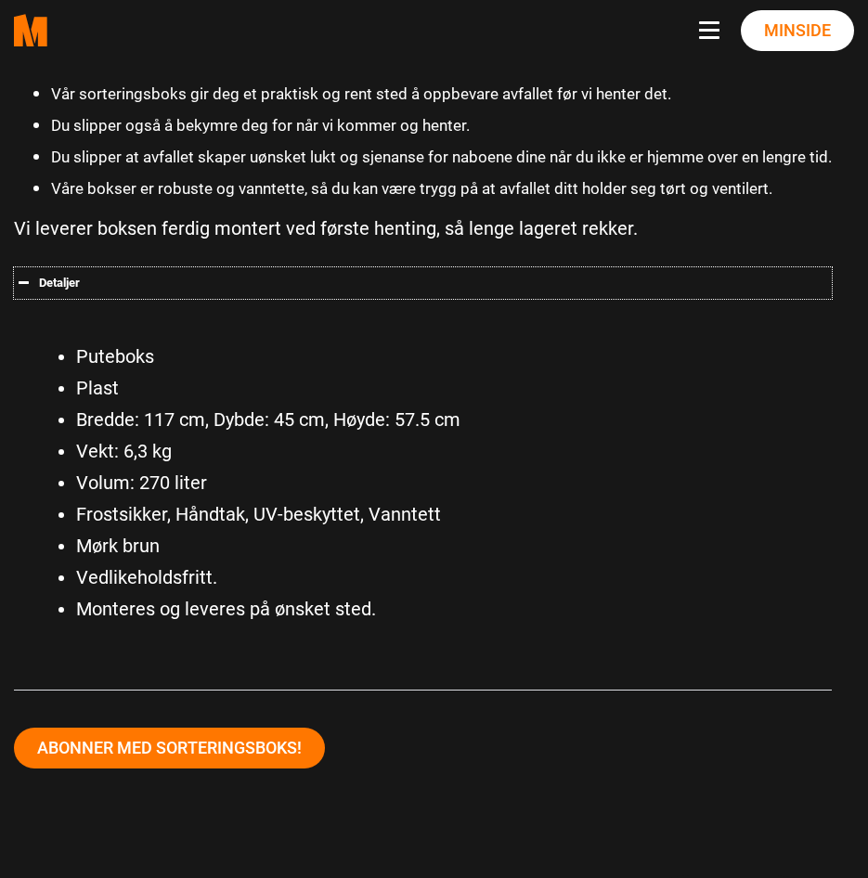
click at [21, 281] on span at bounding box center [23, 283] width 19 height 19
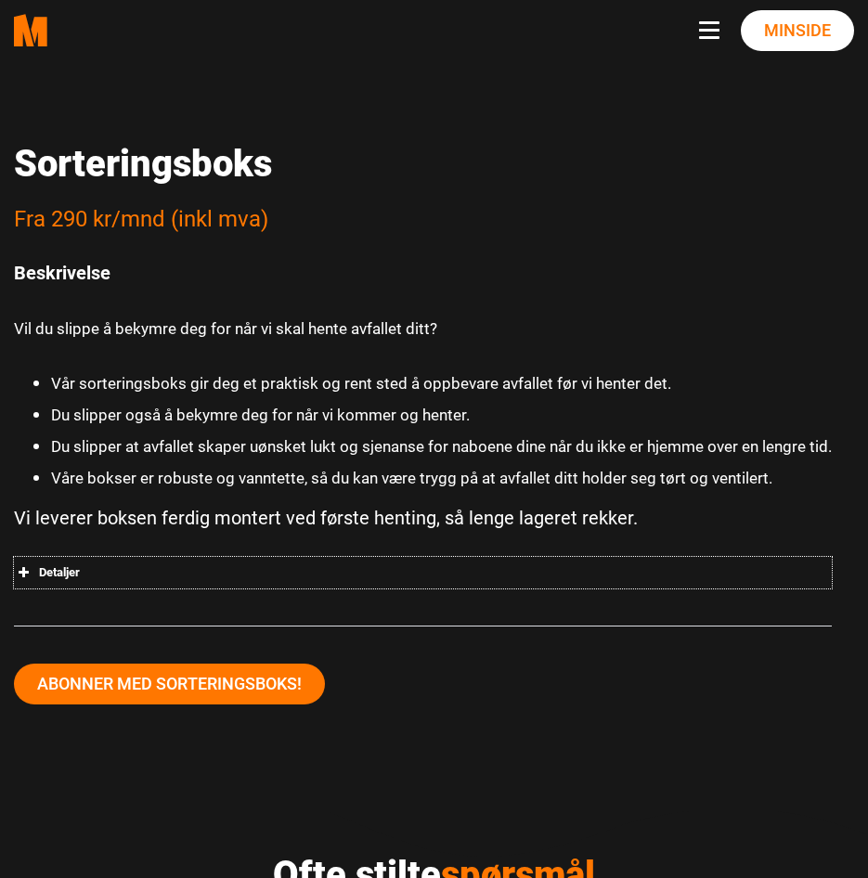
scroll to position [3621, 0]
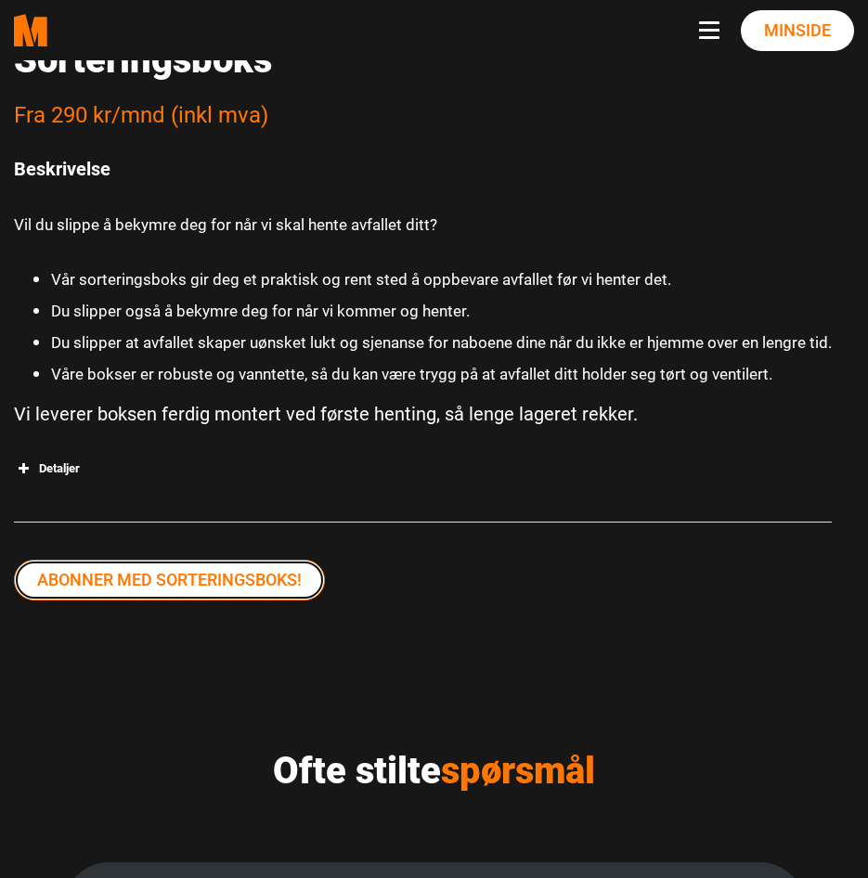
click at [251, 587] on link "Abonner med sorteringsboks!" at bounding box center [169, 580] width 311 height 41
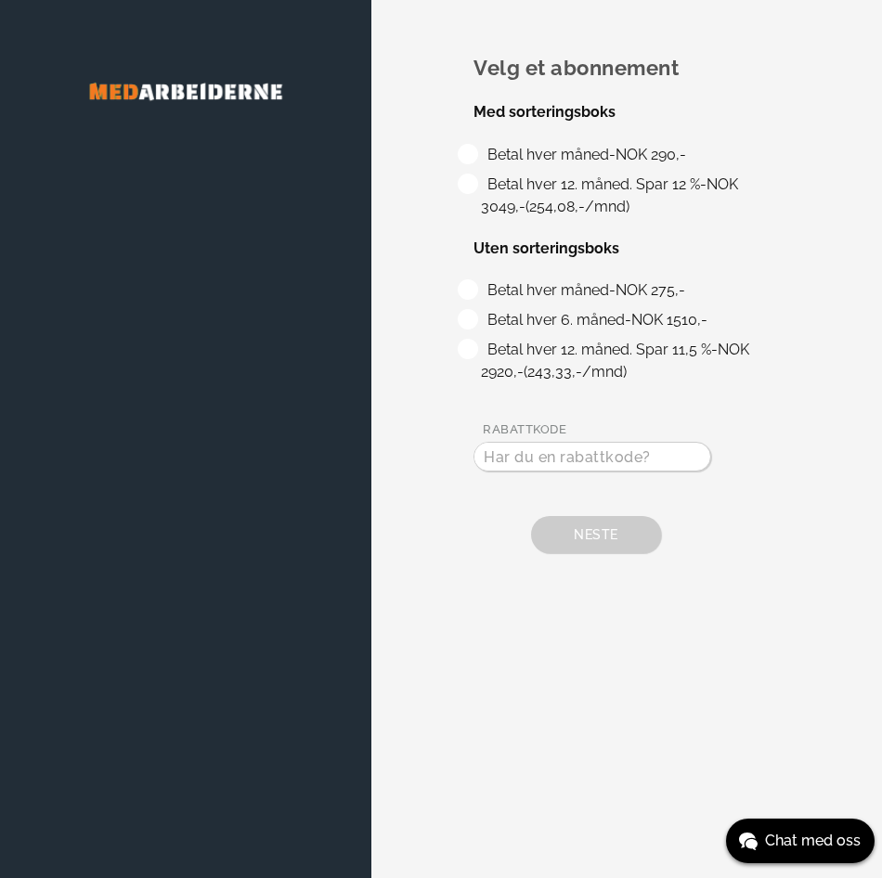
click at [481, 146] on label "Betal hver måned - NOK 290,-" at bounding box center [583, 155] width 205 height 18
click at [481, 145] on input "Betal hver måned - NOK 290,-" at bounding box center [487, 150] width 12 height 12
radio input "true"
click at [603, 538] on span "Neste" at bounding box center [596, 534] width 44 height 15
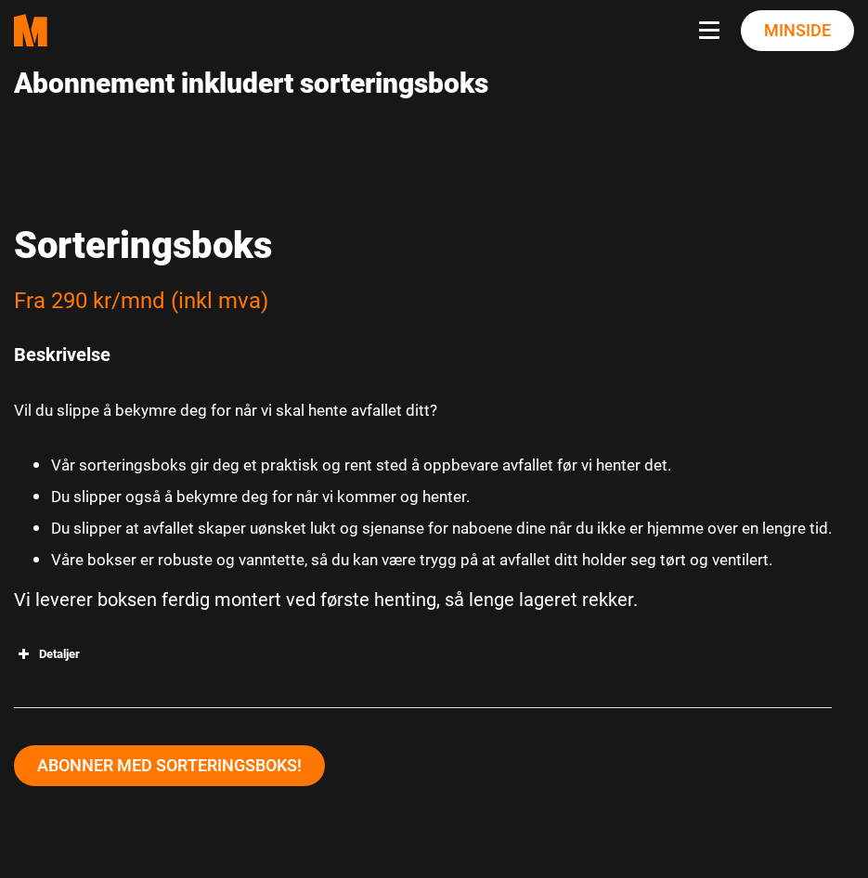
scroll to position [3528, 0]
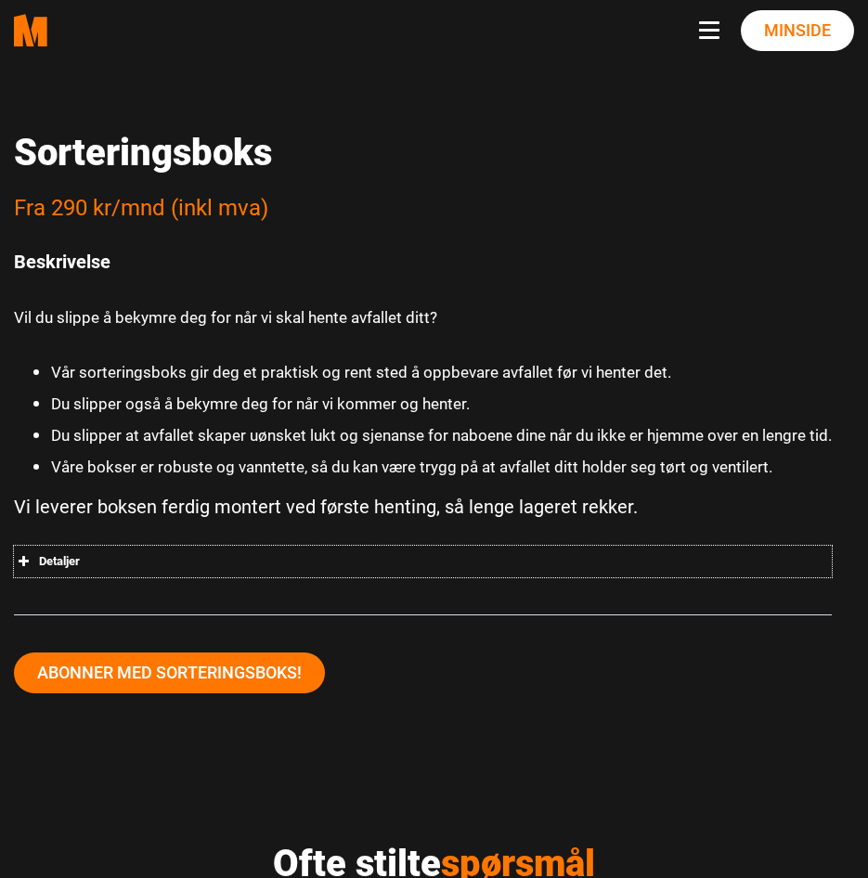
click at [23, 560] on span at bounding box center [23, 561] width 19 height 19
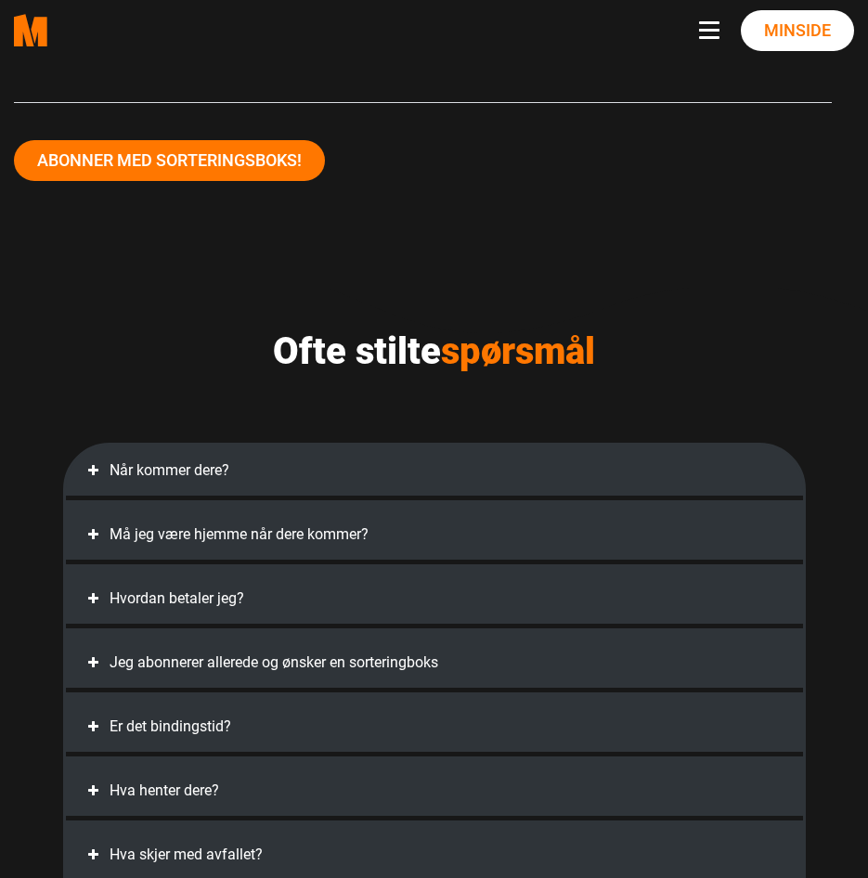
scroll to position [4456, 0]
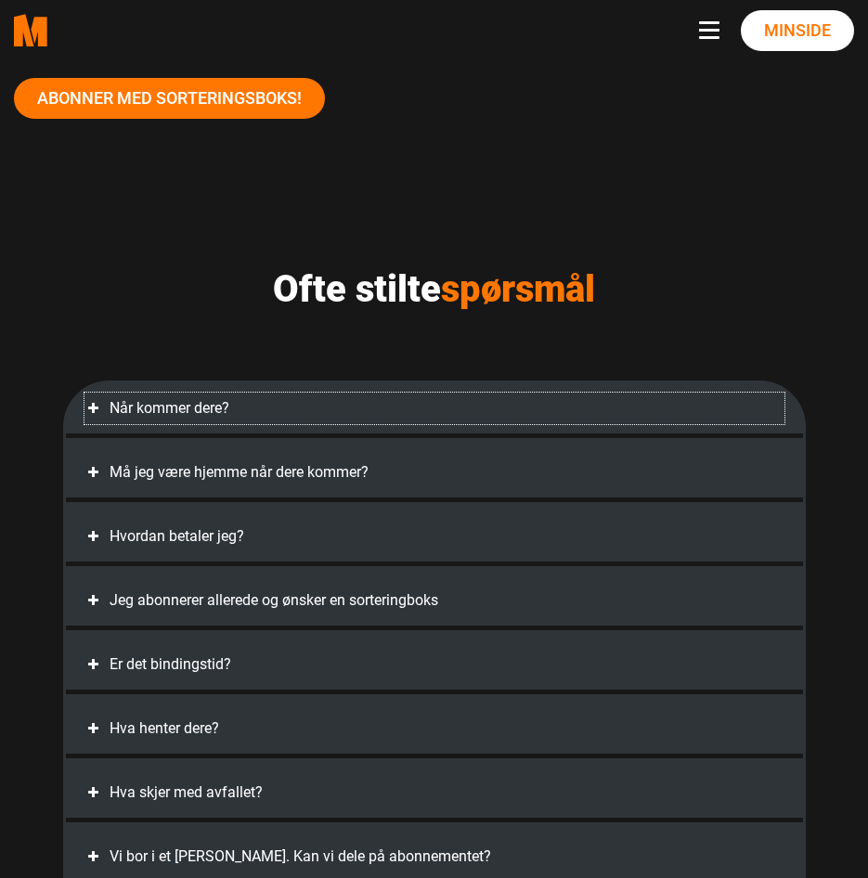
click at [89, 405] on span at bounding box center [93, 408] width 19 height 19
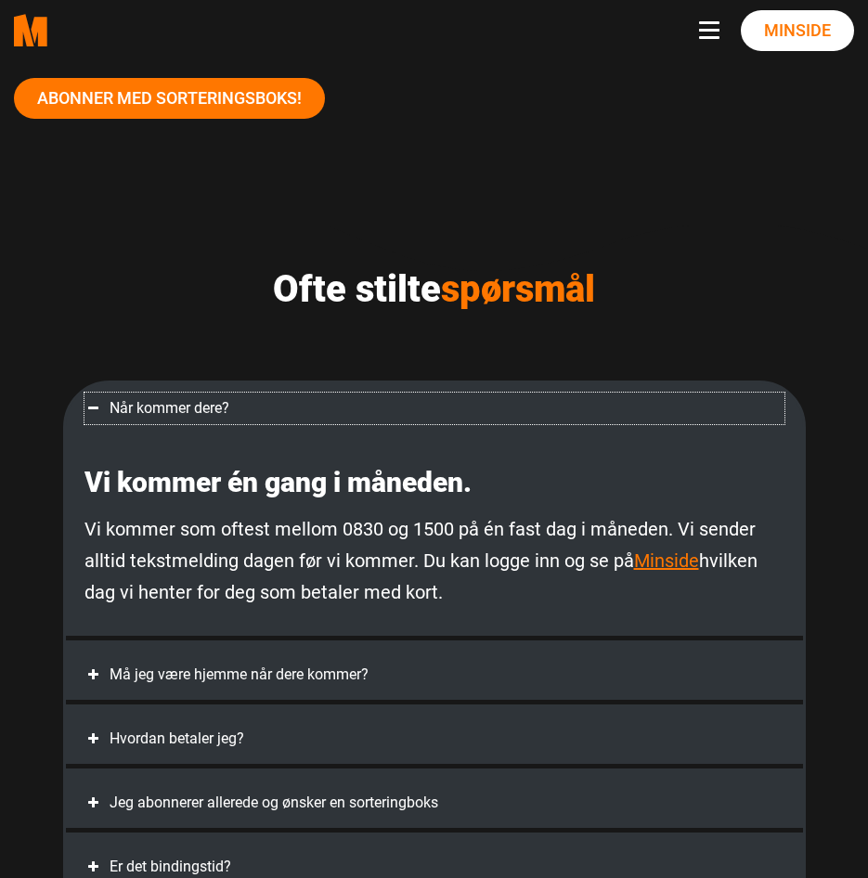
click at [89, 405] on span at bounding box center [93, 408] width 19 height 19
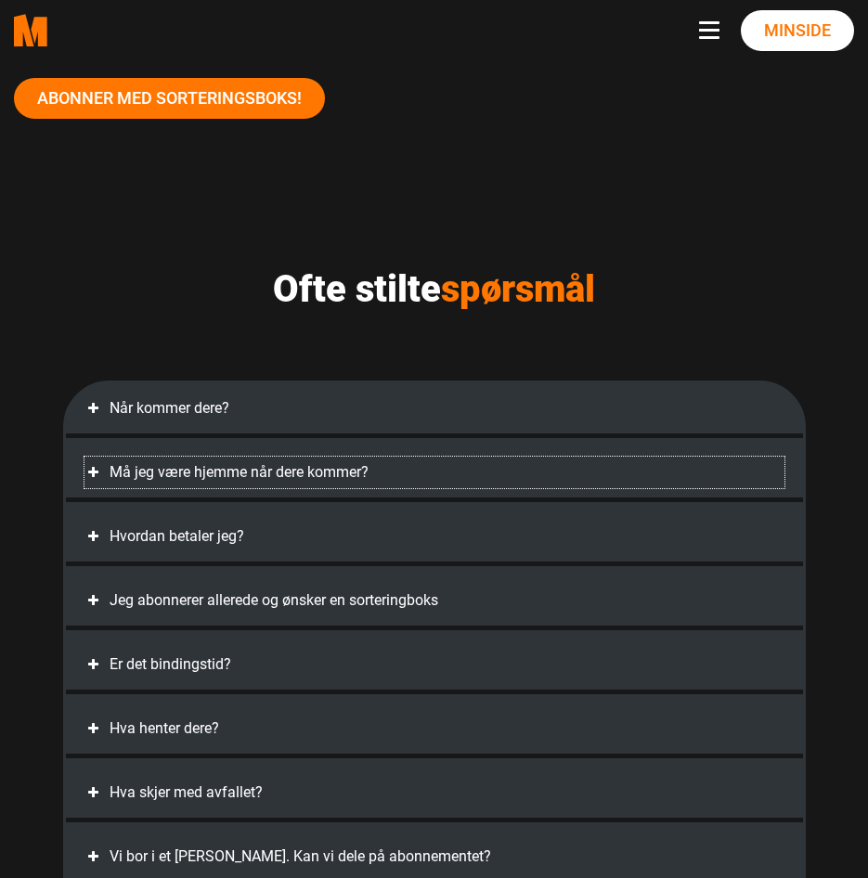
click at [95, 470] on span at bounding box center [93, 472] width 19 height 19
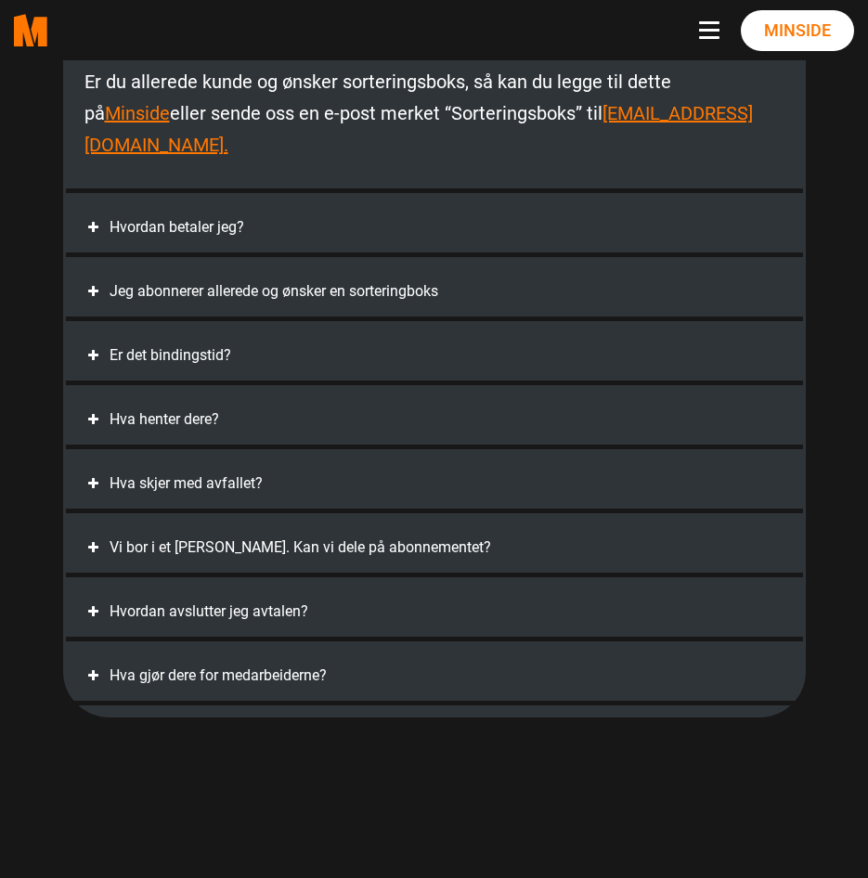
scroll to position [5849, 0]
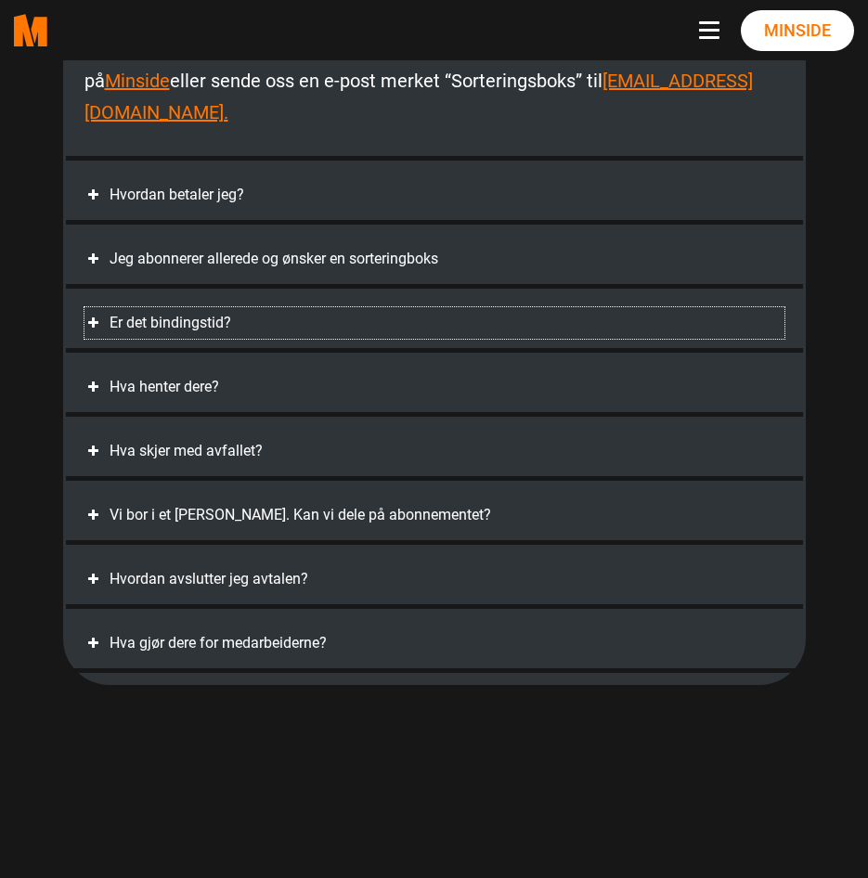
click at [89, 314] on span at bounding box center [93, 323] width 19 height 19
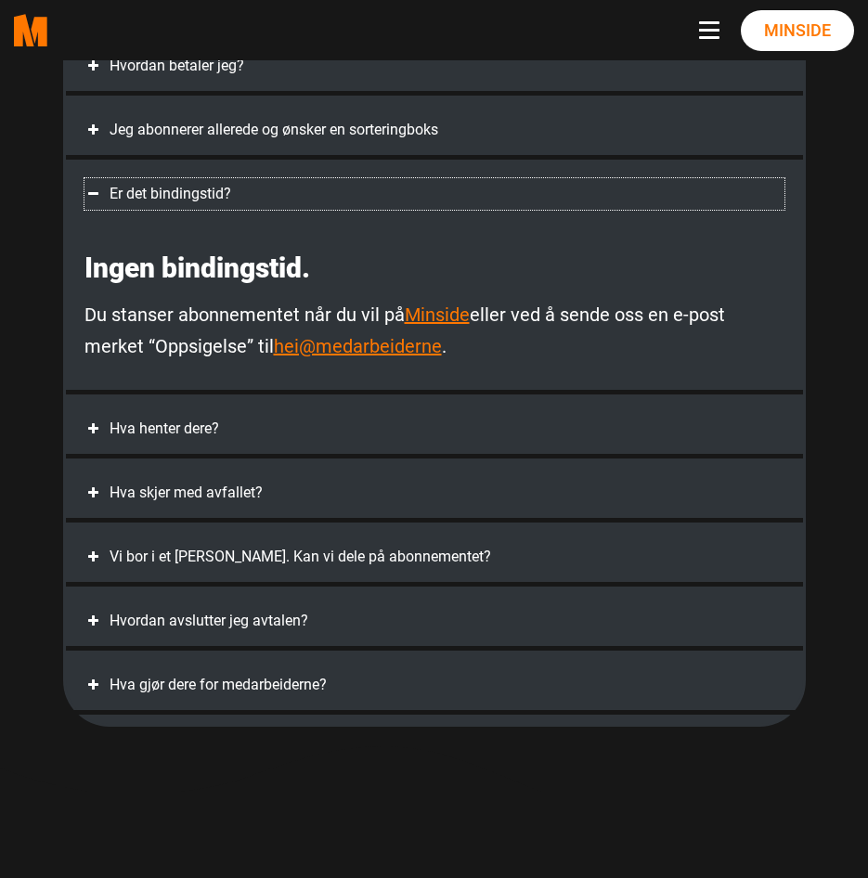
scroll to position [4911, 0]
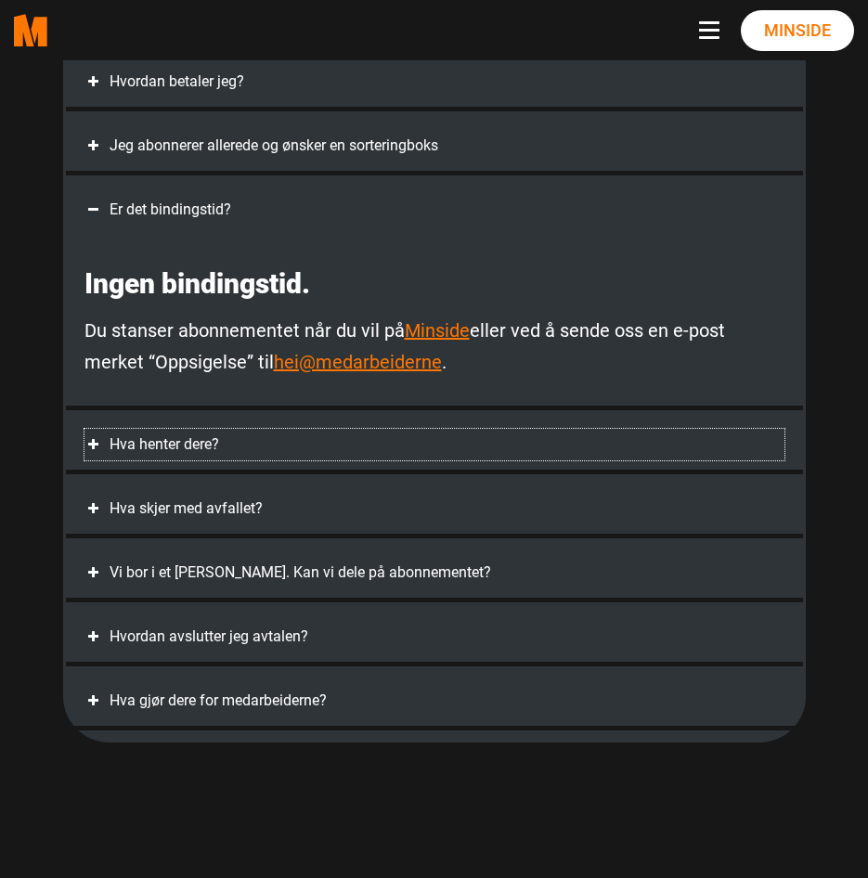
click at [95, 443] on span at bounding box center [93, 444] width 19 height 19
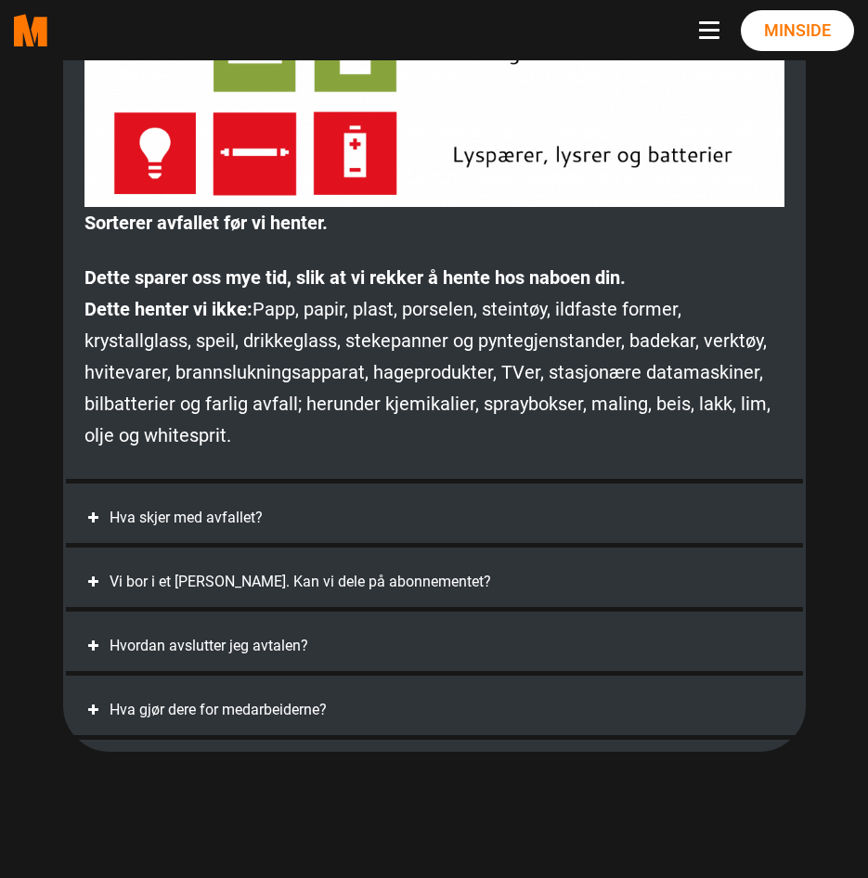
scroll to position [5654, 0]
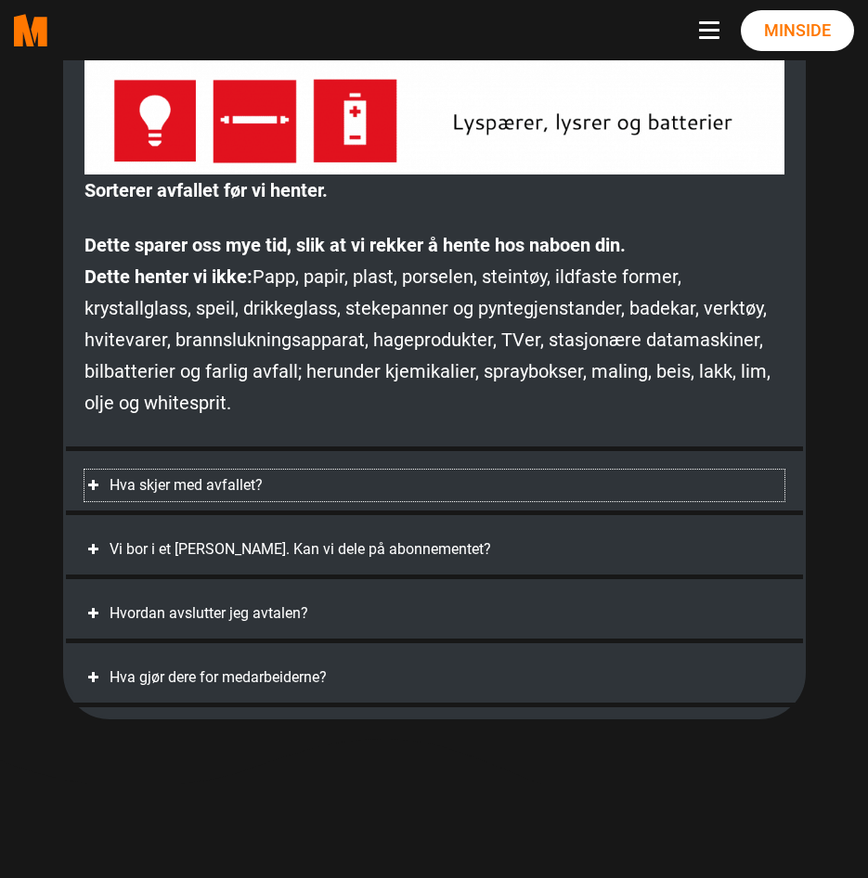
click at [96, 483] on span at bounding box center [93, 485] width 19 height 19
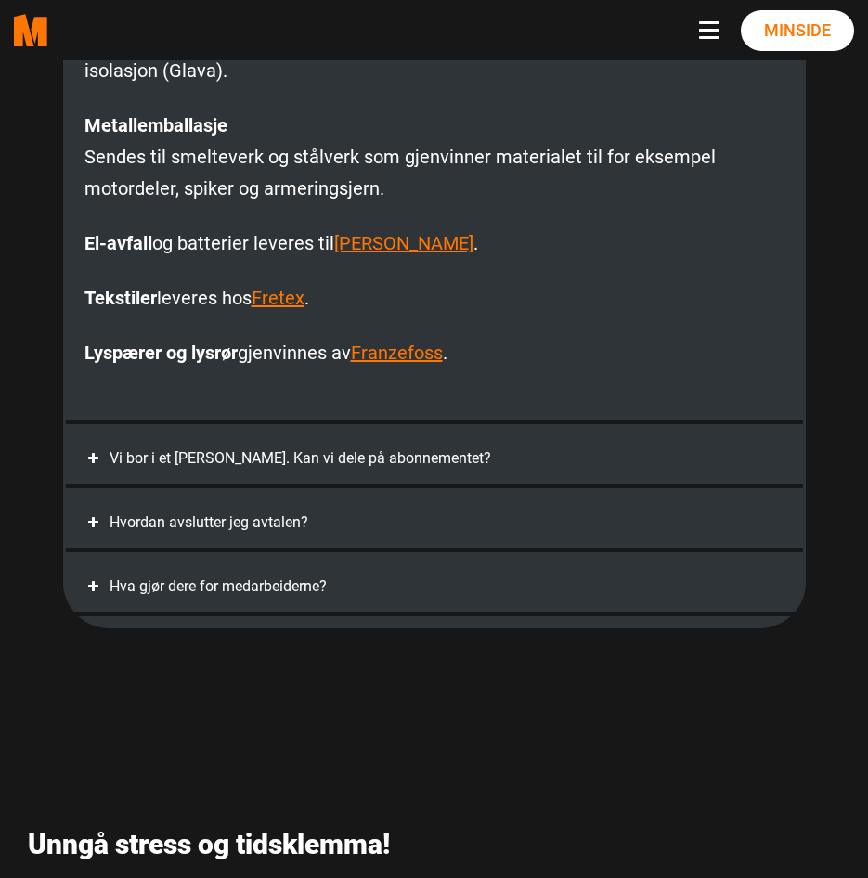
scroll to position [5504, 0]
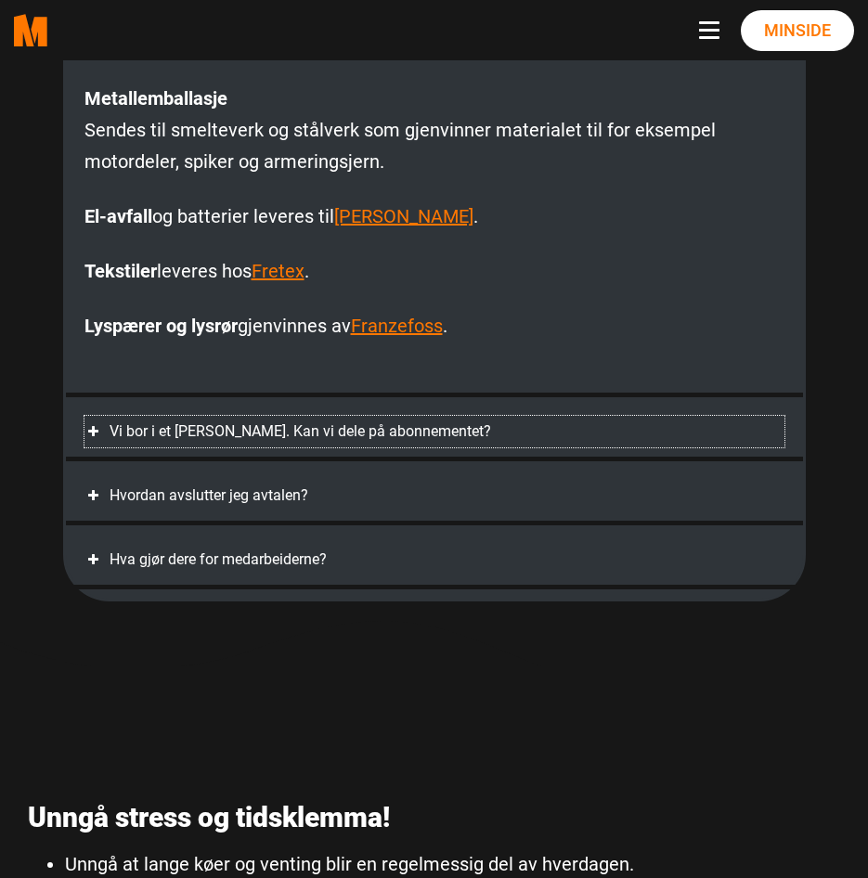
click at [92, 434] on span at bounding box center [93, 431] width 19 height 19
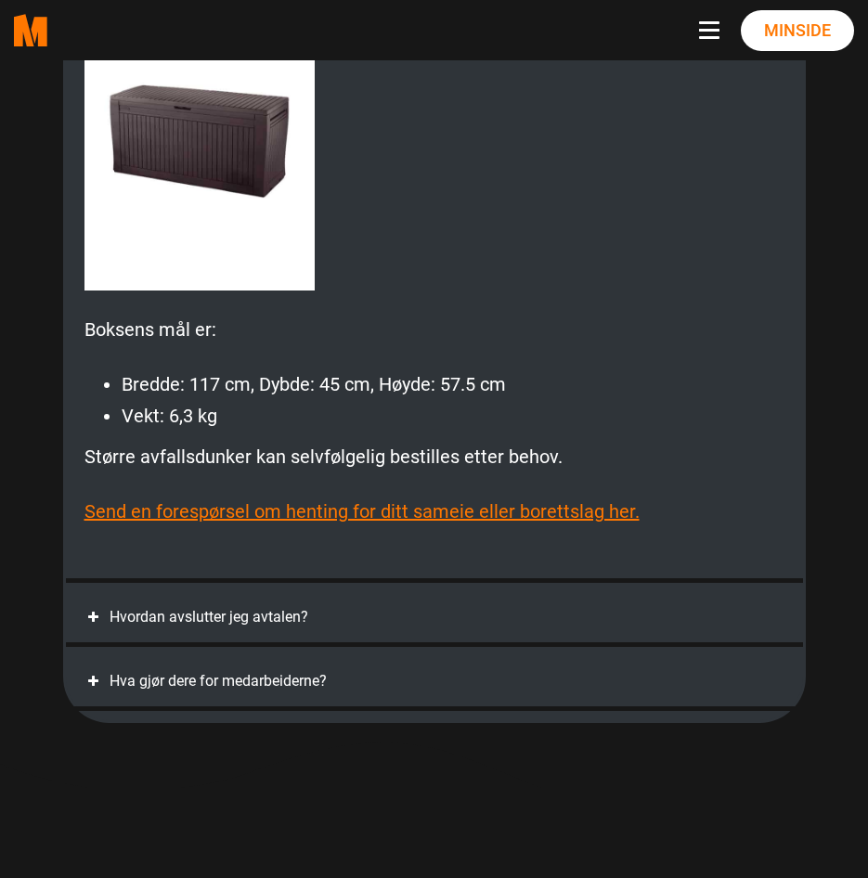
scroll to position [5846, 0]
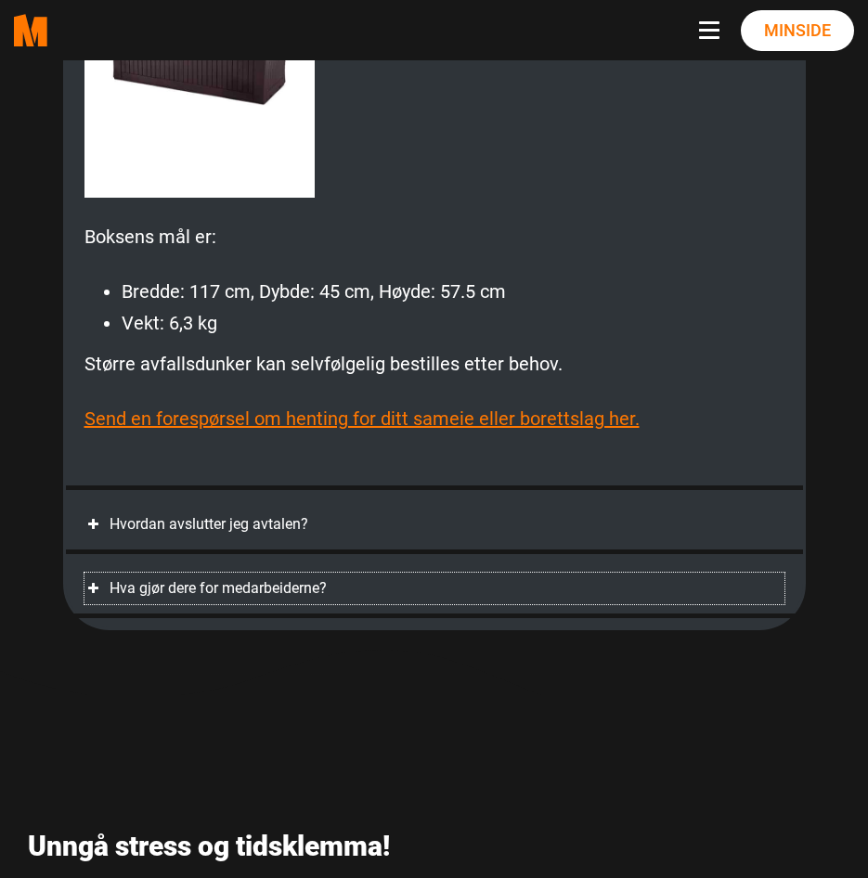
click at [96, 587] on span at bounding box center [93, 588] width 19 height 19
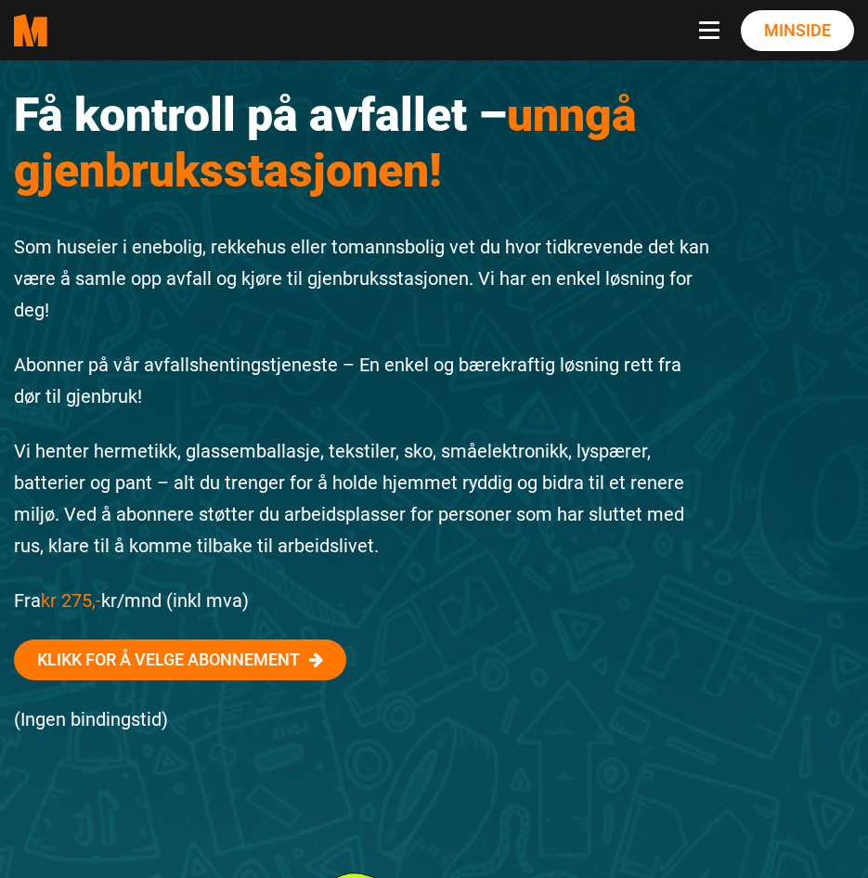
scroll to position [0, 0]
